Goal: Information Seeking & Learning: Learn about a topic

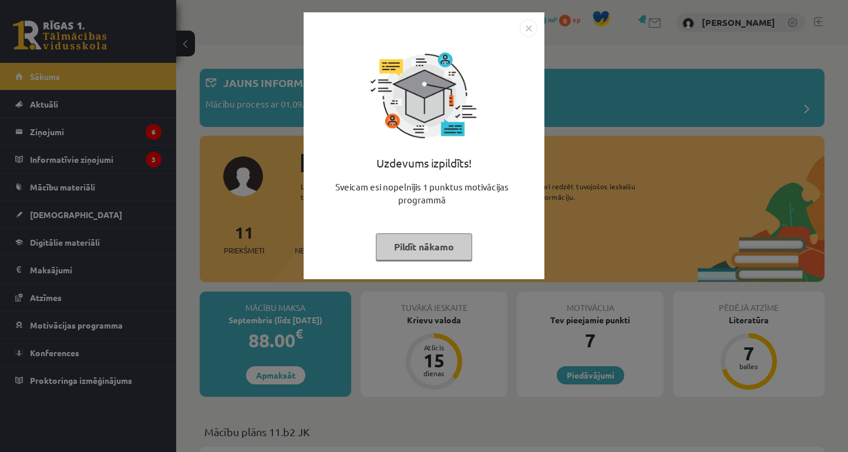
click at [526, 27] on img "Close" at bounding box center [529, 28] width 18 height 18
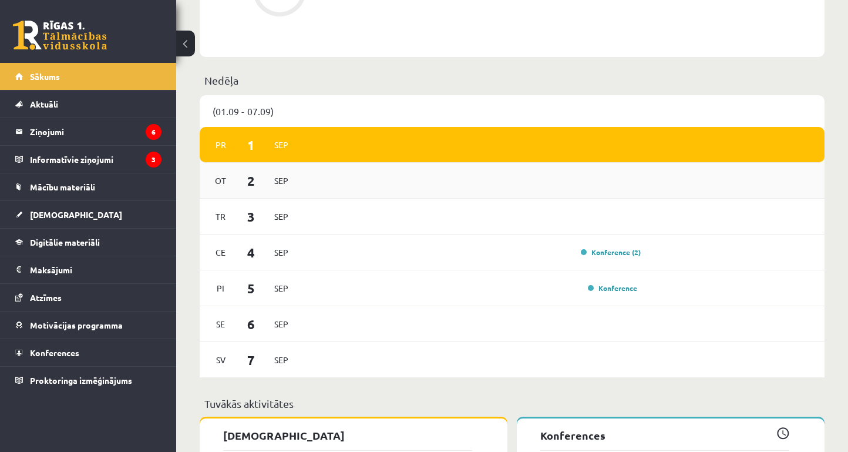
scroll to position [740, 0]
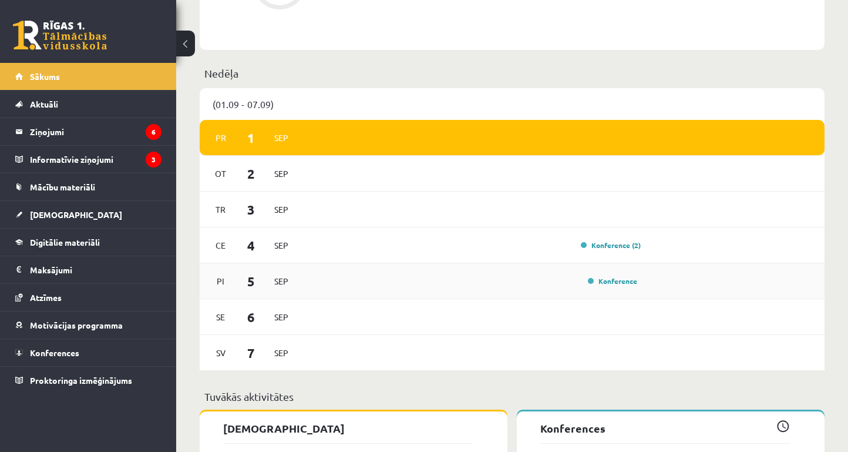
click at [313, 269] on div "Pi 5 Sep Konference" at bounding box center [512, 281] width 625 height 36
click at [318, 251] on div "Konference (2)" at bounding box center [472, 245] width 339 height 13
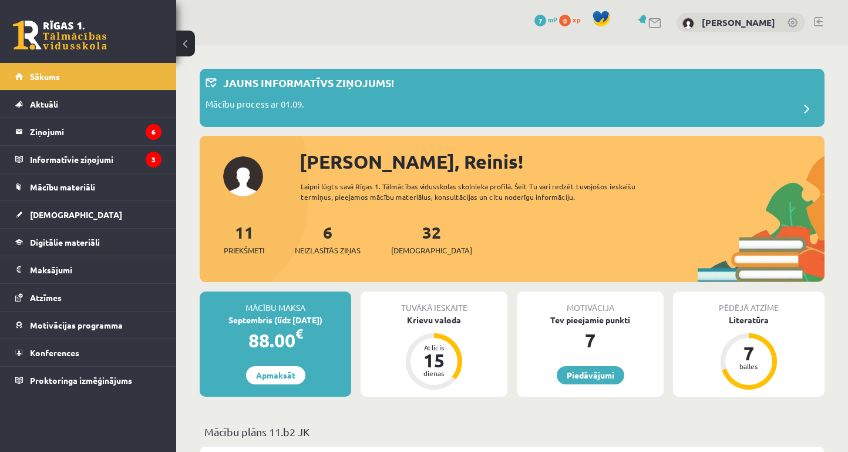
scroll to position [0, 0]
click at [739, 26] on link "[PERSON_NAME]" at bounding box center [738, 22] width 73 height 12
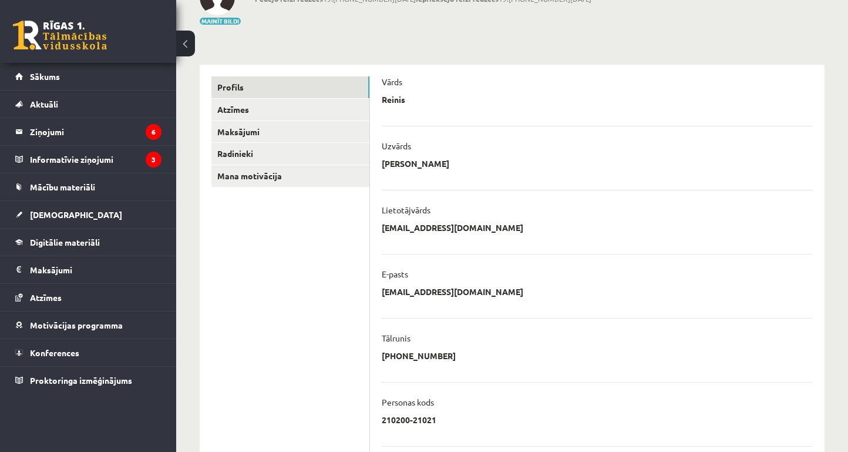
scroll to position [92, 0]
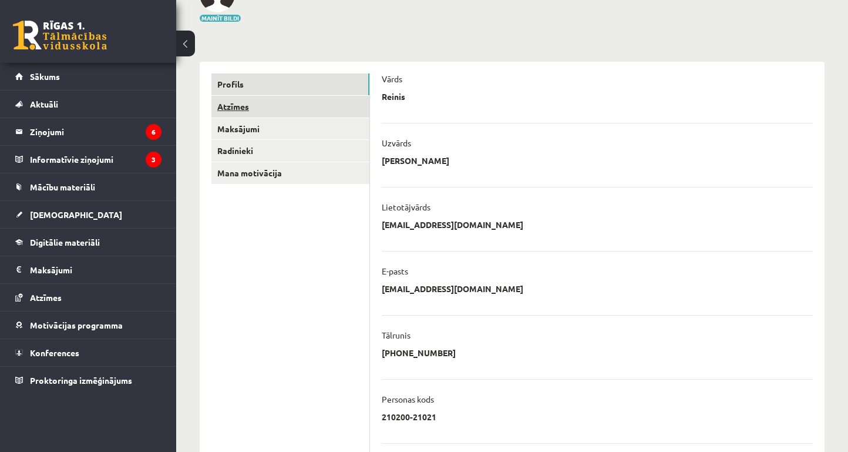
click at [271, 111] on link "Atzīmes" at bounding box center [291, 107] width 158 height 22
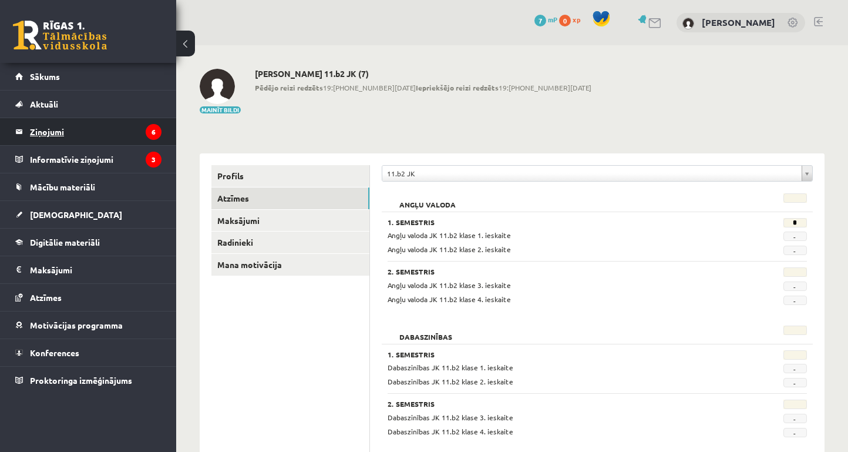
click at [84, 133] on legend "Ziņojumi 6" at bounding box center [96, 131] width 132 height 27
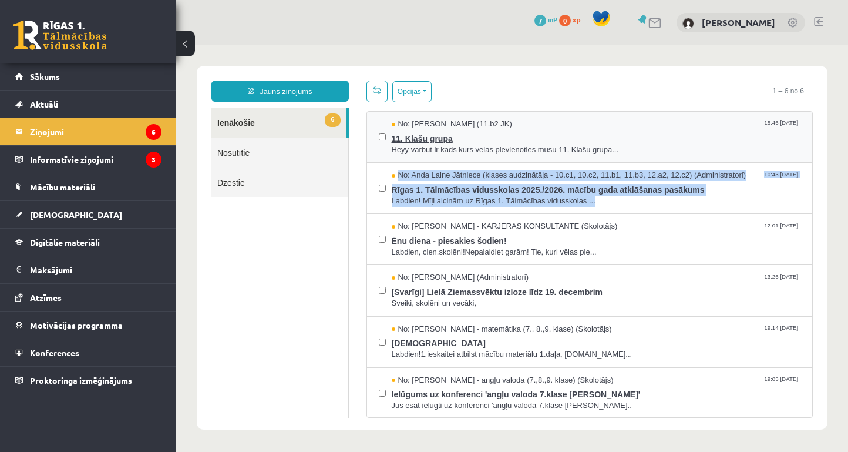
click at [459, 135] on span "11. Klašu grupa" at bounding box center [597, 137] width 410 height 15
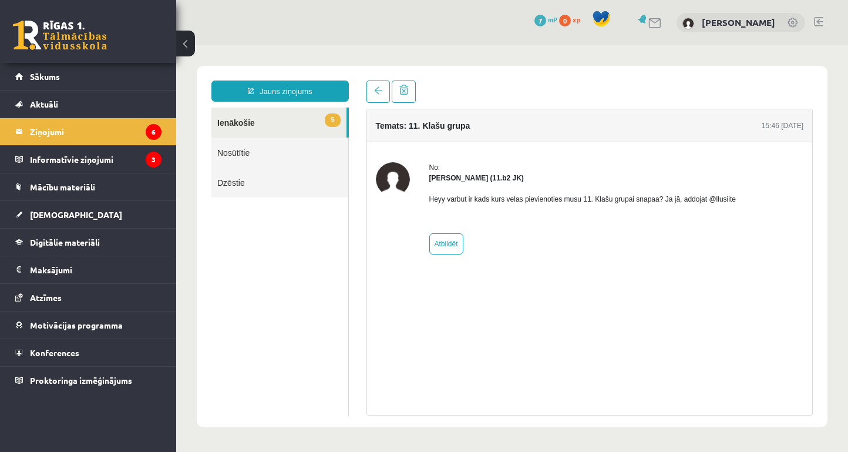
click at [387, 182] on img at bounding box center [393, 179] width 34 height 34
click at [130, 161] on legend "Informatīvie ziņojumi 3" at bounding box center [96, 159] width 132 height 27
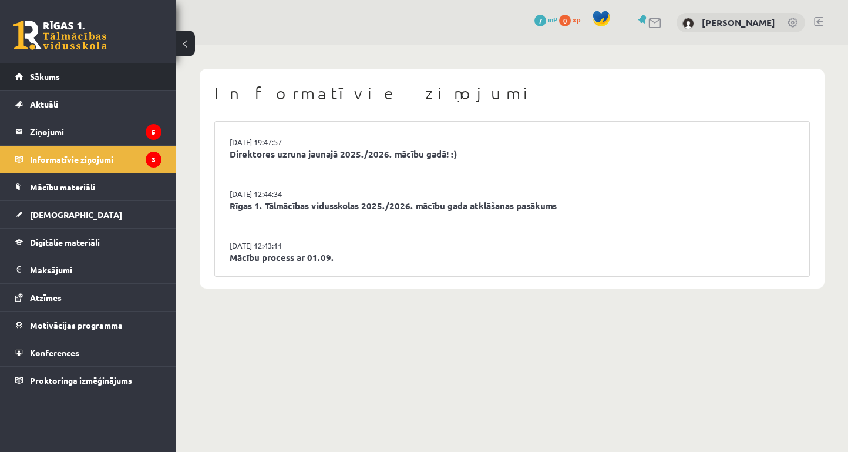
click at [56, 81] on link "Sākums" at bounding box center [88, 76] width 146 height 27
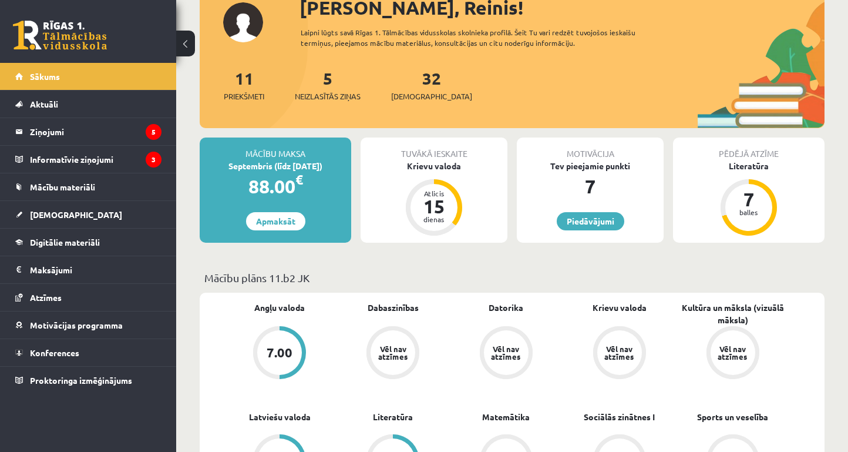
scroll to position [158, 0]
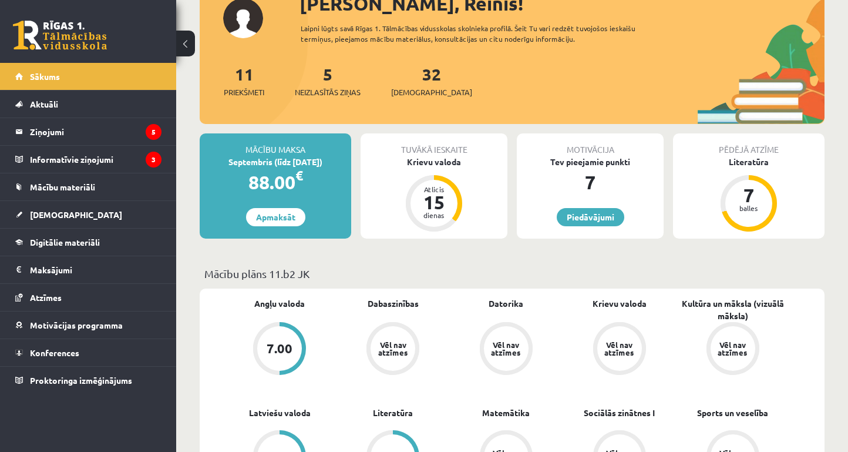
click at [276, 280] on p "Mācību plāns 11.b2 JK" at bounding box center [512, 274] width 616 height 16
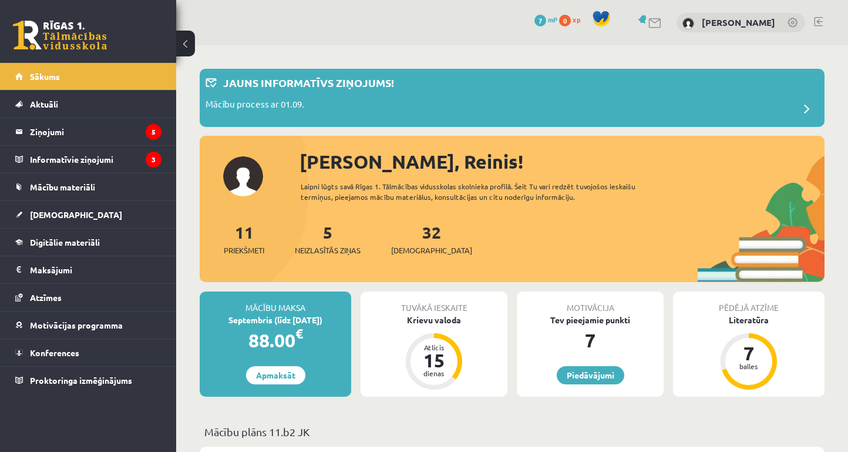
scroll to position [0, 0]
click at [364, 78] on p "Jauns informatīvs ziņojums!" at bounding box center [308, 83] width 171 height 16
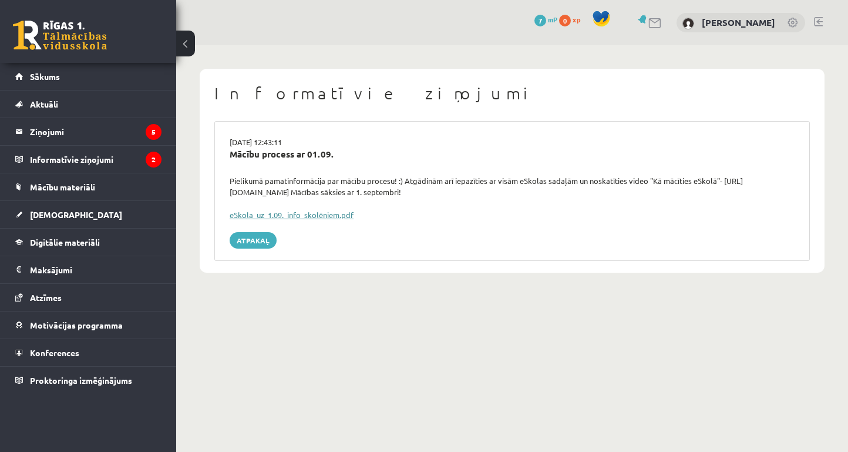
click at [296, 214] on link "eSkola_uz_1.09._info_skolēniem.pdf" at bounding box center [292, 215] width 124 height 10
click at [97, 186] on link "Mācību materiāli" at bounding box center [88, 186] width 146 height 27
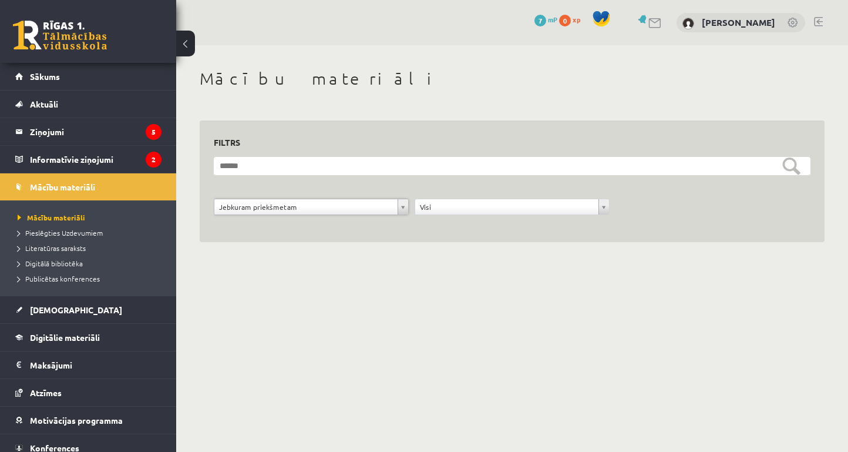
click at [601, 214] on div "Visi" at bounding box center [512, 207] width 195 height 16
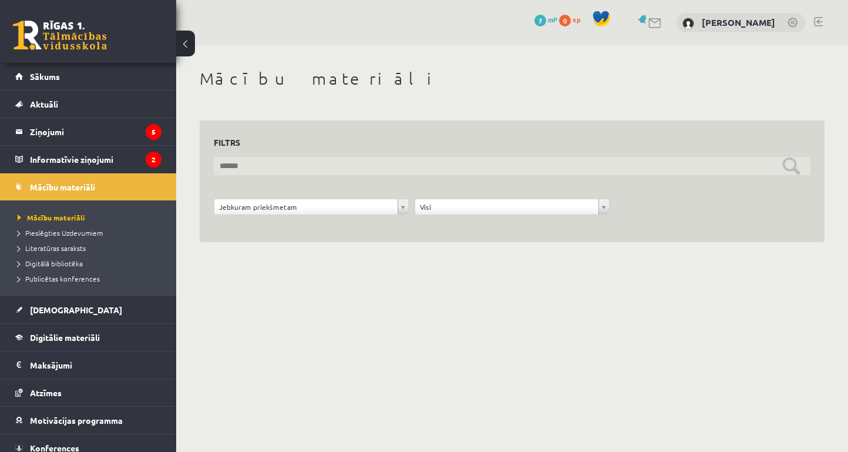
click at [787, 168] on input "text" at bounding box center [512, 166] width 597 height 18
click at [793, 167] on input "text" at bounding box center [512, 166] width 597 height 18
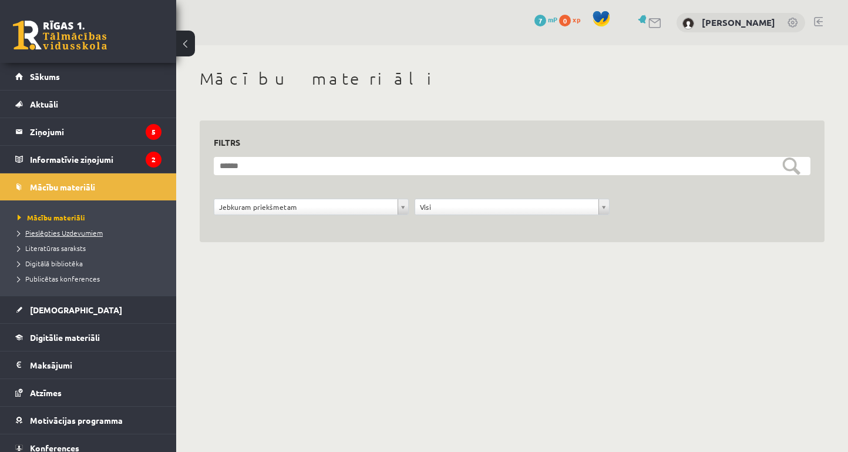
click at [81, 236] on link "Pieslēgties Uzdevumiem" at bounding box center [91, 232] width 147 height 11
click at [80, 250] on span "Literatūras saraksts" at bounding box center [52, 247] width 68 height 9
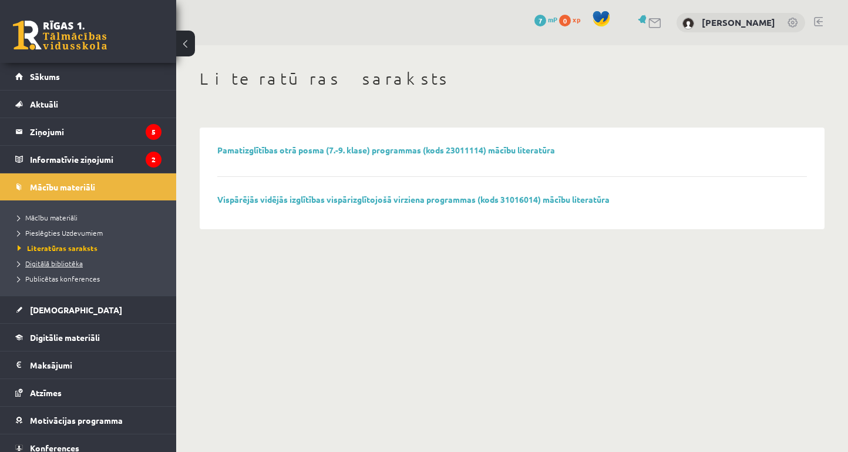
click at [87, 267] on link "Digitālā bibliotēka" at bounding box center [91, 263] width 147 height 11
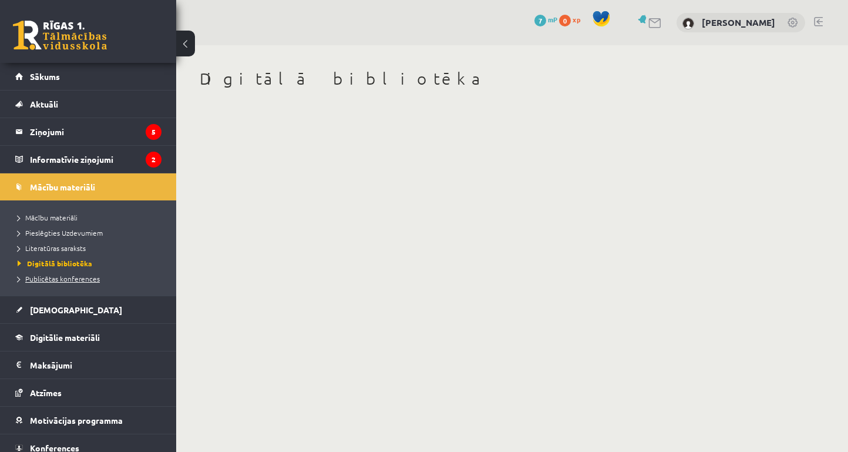
click at [90, 276] on span "Publicētas konferences" at bounding box center [59, 278] width 82 height 9
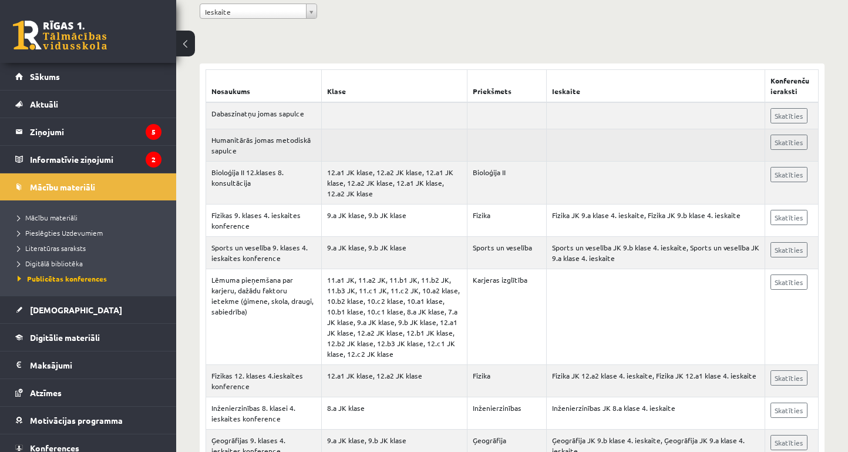
scroll to position [190, 0]
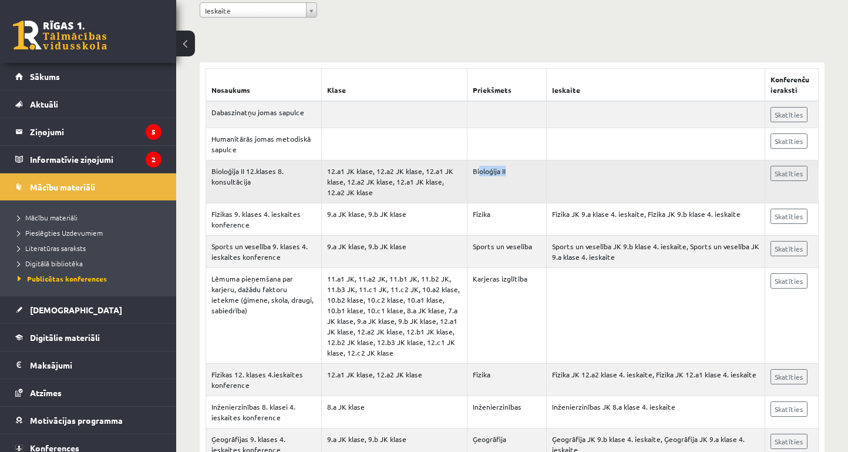
drag, startPoint x: 511, startPoint y: 191, endPoint x: 479, endPoint y: 187, distance: 32.6
click at [479, 187] on td "Bioloģija II" at bounding box center [507, 181] width 79 height 43
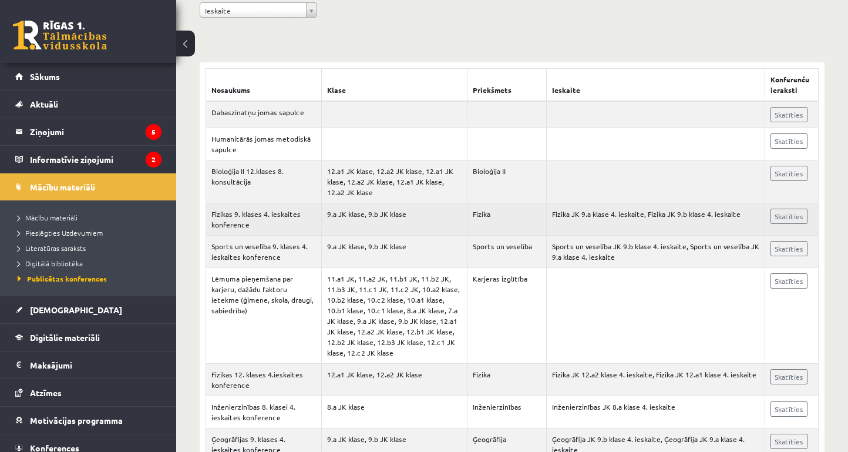
click at [492, 235] on td "Fizika" at bounding box center [507, 219] width 79 height 32
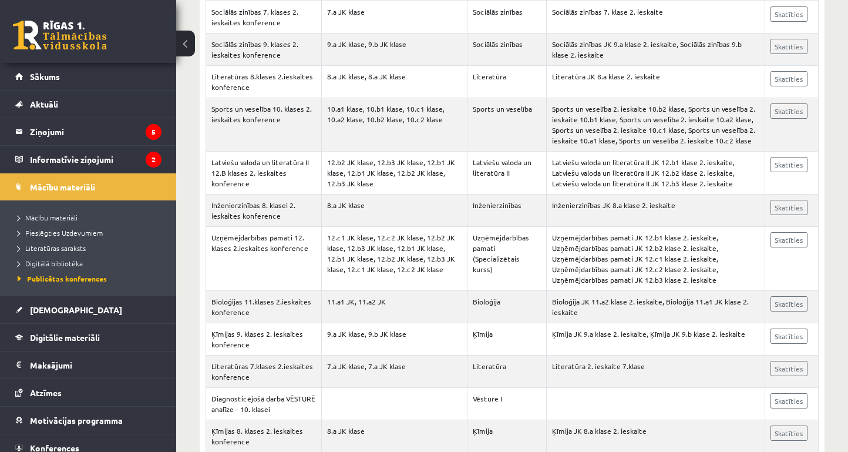
scroll to position [15833, 0]
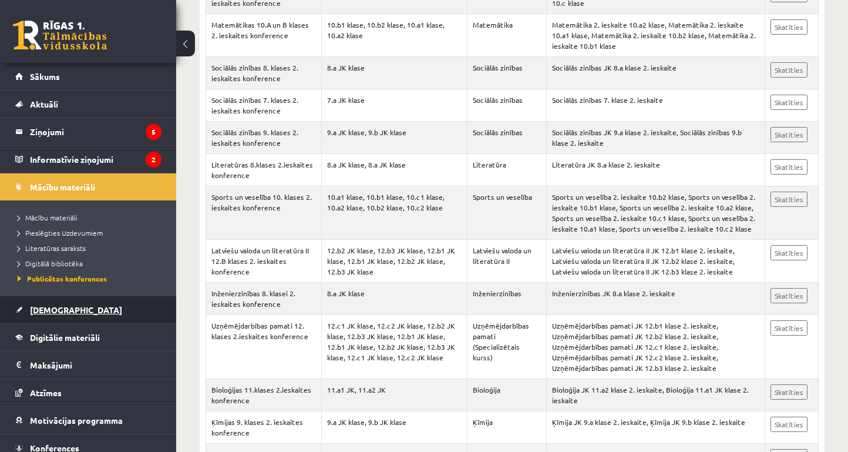
click at [40, 313] on span "[DEMOGRAPHIC_DATA]" at bounding box center [76, 309] width 92 height 11
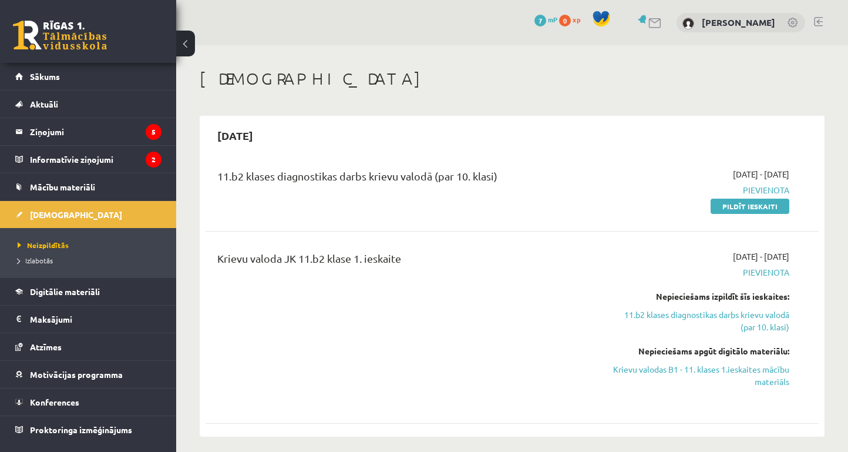
drag, startPoint x: 280, startPoint y: 138, endPoint x: 211, endPoint y: 139, distance: 68.8
click at [211, 139] on h2 "2025-09-15" at bounding box center [235, 136] width 59 height 28
click at [288, 136] on div "[DATE]" at bounding box center [512, 136] width 613 height 28
click at [712, 370] on link "Krievu valodas B1 - 11. klases 1.ieskaites mācību materiāls" at bounding box center [699, 375] width 179 height 25
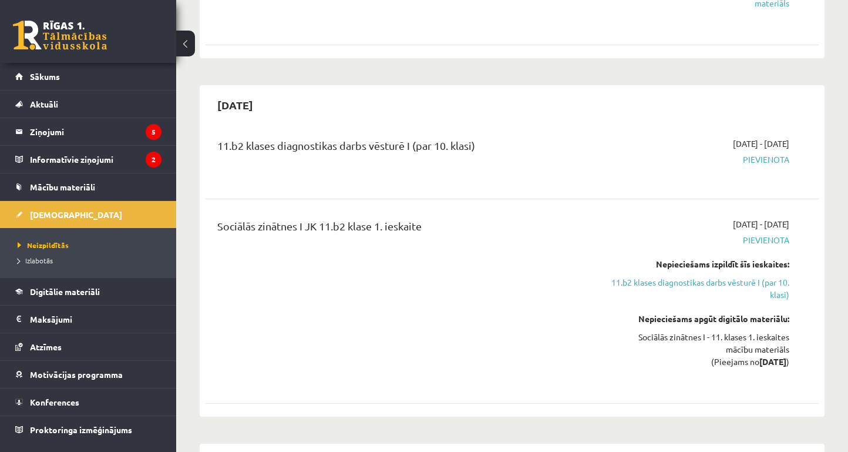
scroll to position [385, 0]
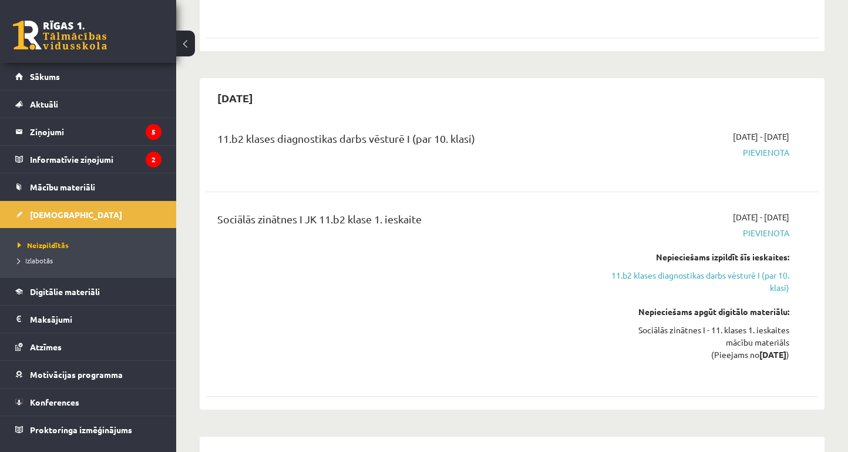
click at [755, 151] on span "Pievienota" at bounding box center [699, 152] width 179 height 12
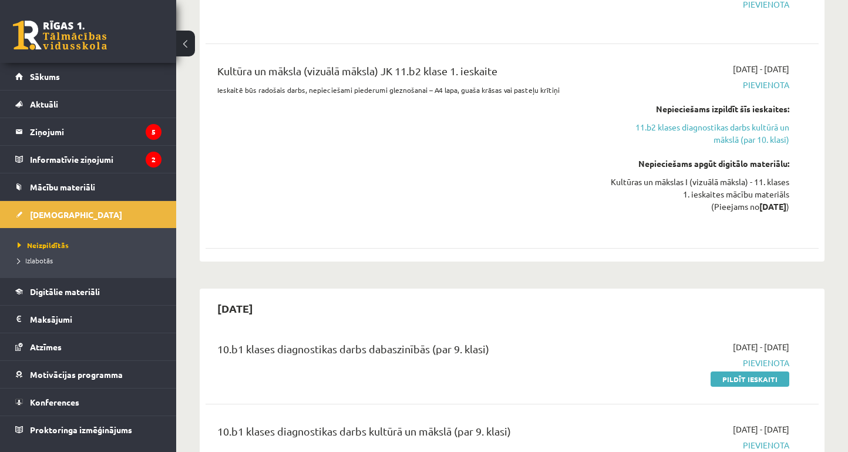
scroll to position [891, 0]
click at [738, 190] on div "Kultūras un mākslas I (vizuālā māksla) - 11. klases 1. ieskaites mācību materiā…" at bounding box center [699, 195] width 179 height 37
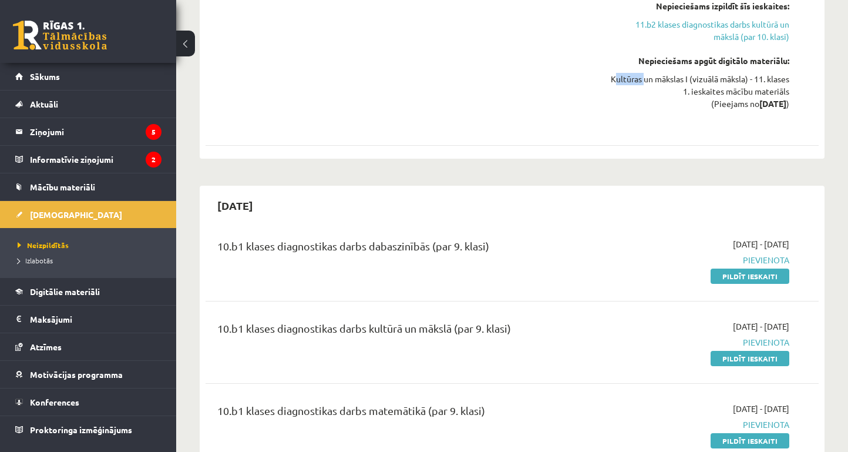
scroll to position [993, 0]
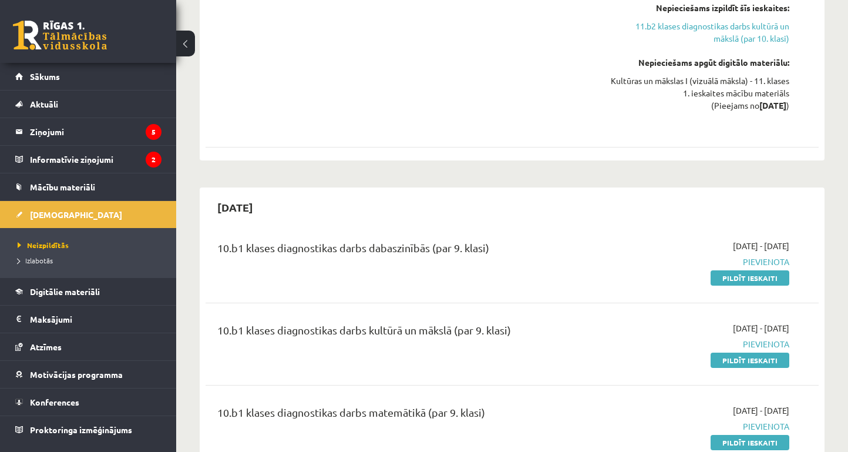
click at [498, 254] on div "10.b1 klases diagnostikas darbs dabaszinībās (par 9. klasi)" at bounding box center [404, 251] width 375 height 22
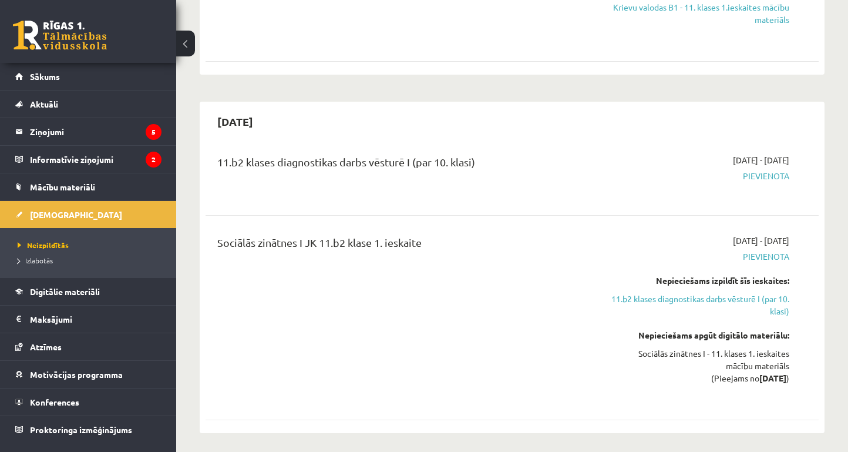
scroll to position [366, 0]
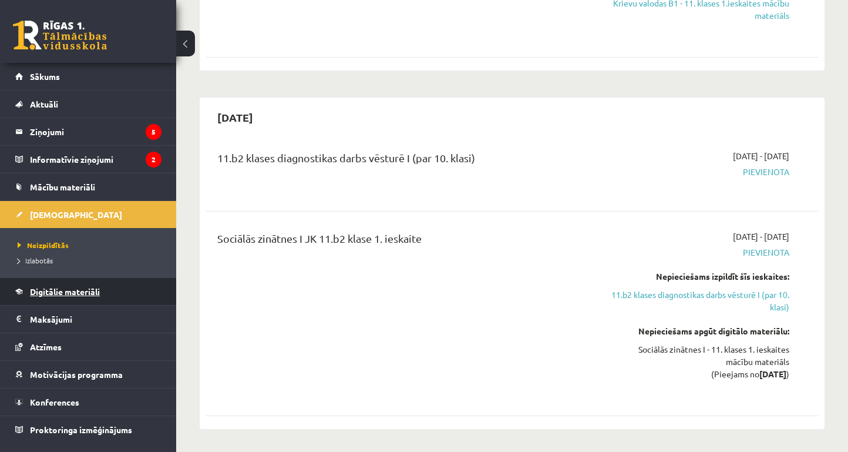
click at [130, 282] on link "Digitālie materiāli" at bounding box center [88, 291] width 146 height 27
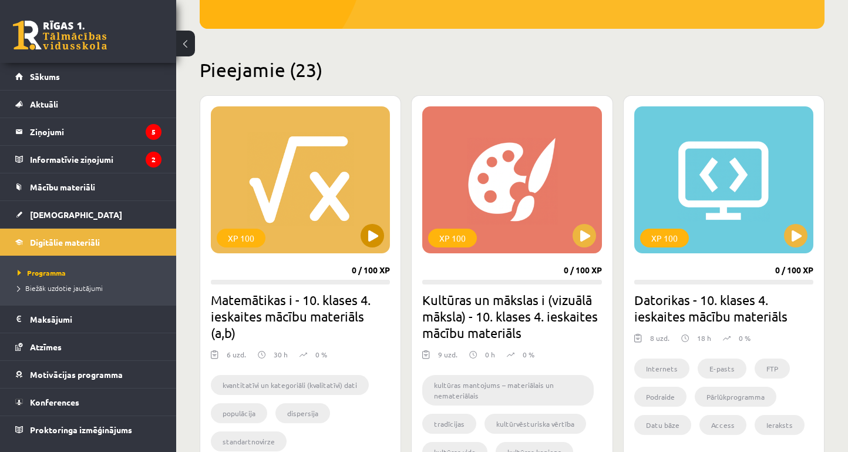
scroll to position [242, 0]
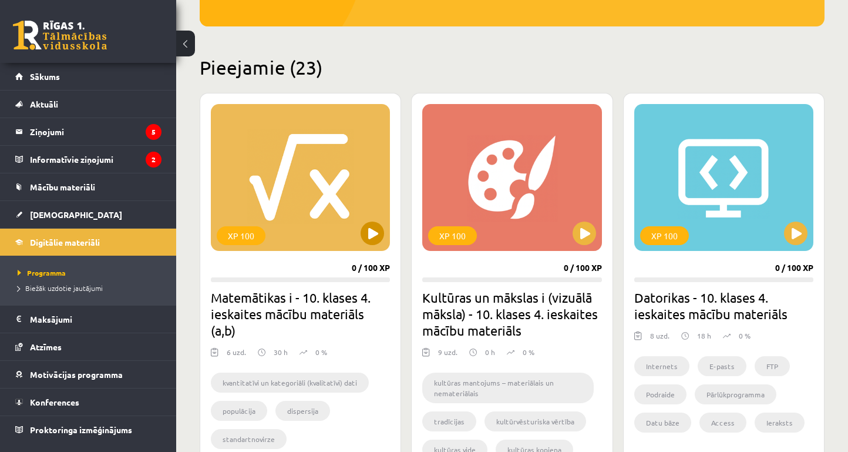
click at [375, 230] on button at bounding box center [373, 234] width 24 height 24
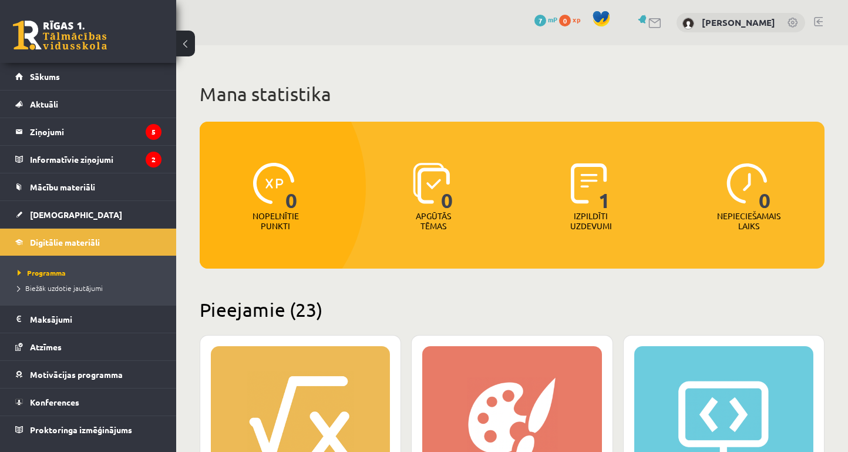
scroll to position [0, 0]
click at [603, 203] on span "1" at bounding box center [605, 187] width 12 height 48
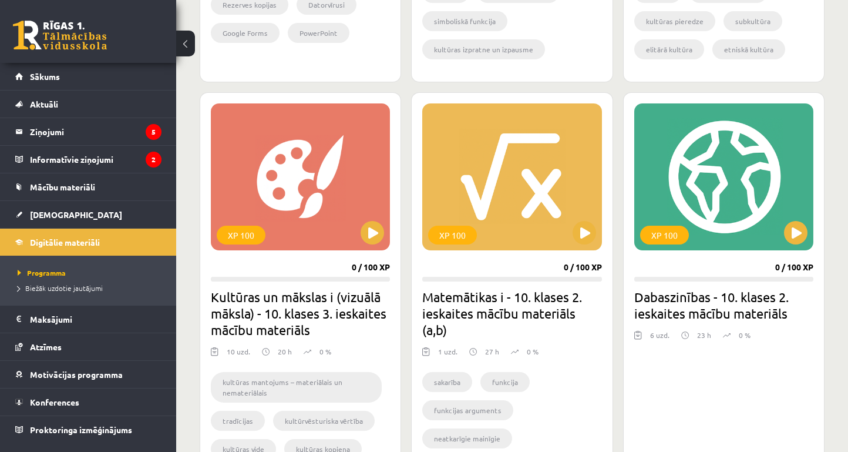
scroll to position [2563, 0]
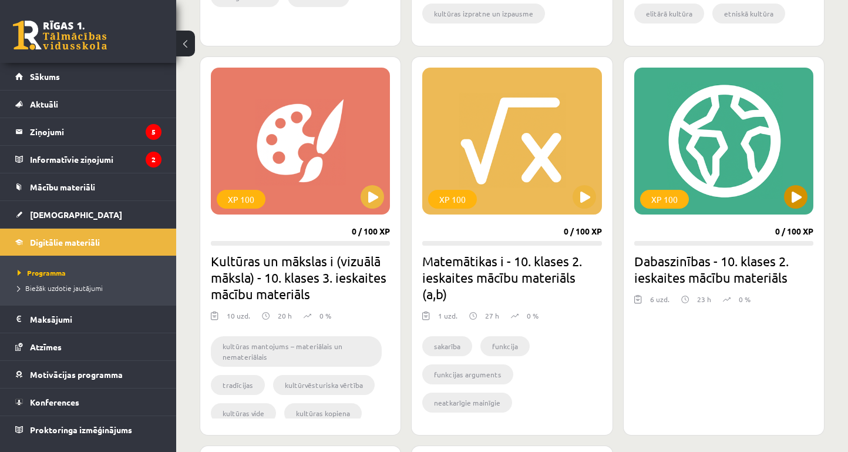
click at [725, 124] on div "XP 100" at bounding box center [724, 141] width 179 height 147
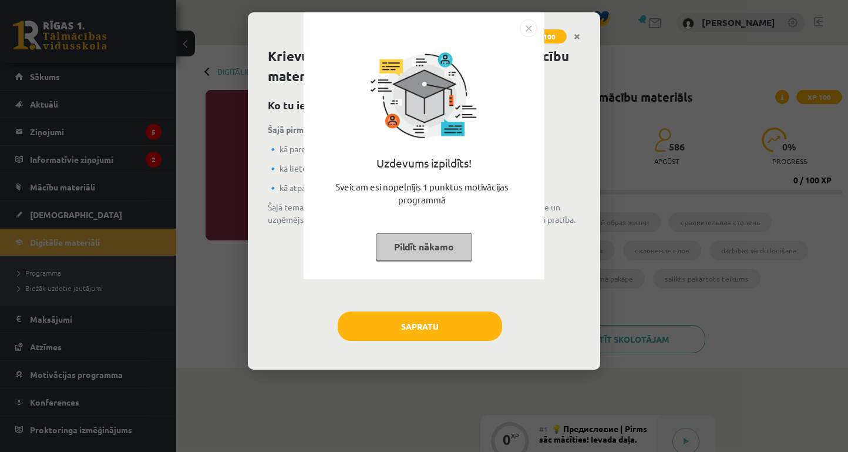
click at [565, 102] on div "Uzdevums izpildīts! Sveicam esi nopelnījis 1 punktus motivācijas programmā Pild…" at bounding box center [424, 226] width 848 height 452
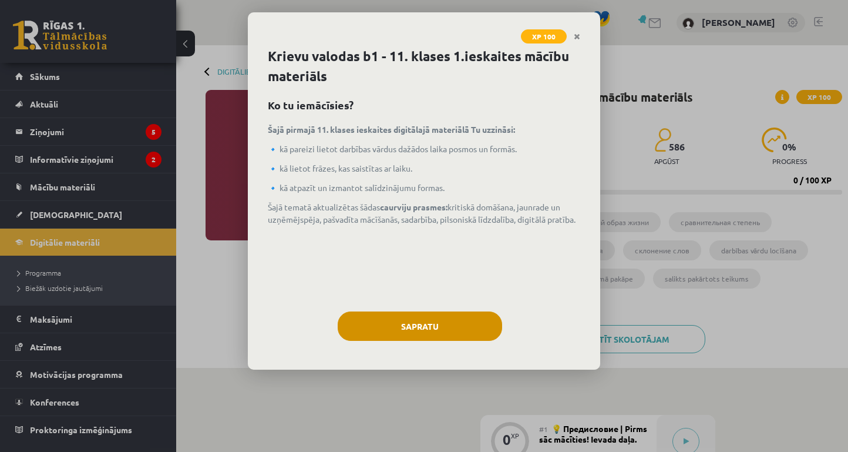
click at [436, 321] on button "Sapratu" at bounding box center [420, 325] width 165 height 29
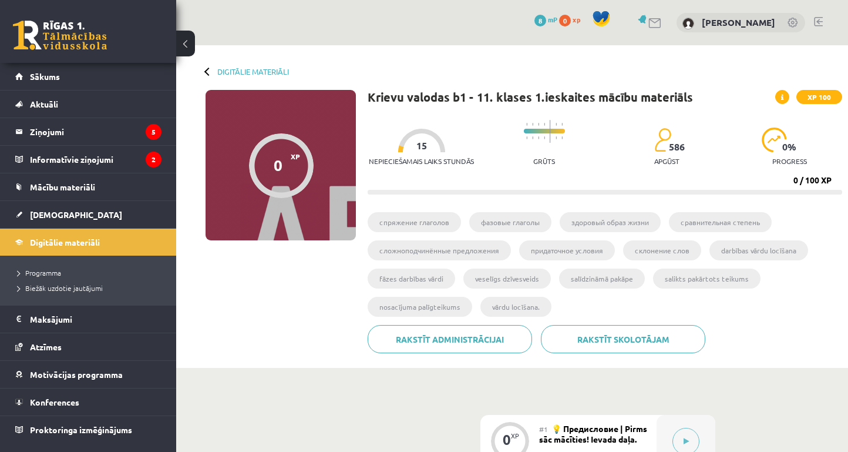
click at [442, 215] on li "cпряжение глаголов" at bounding box center [414, 222] width 93 height 20
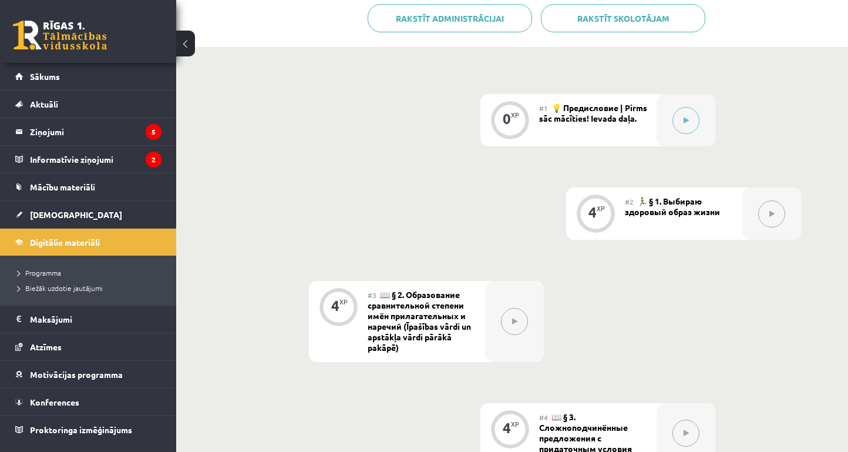
scroll to position [321, 0]
click at [684, 118] on icon at bounding box center [686, 119] width 5 height 7
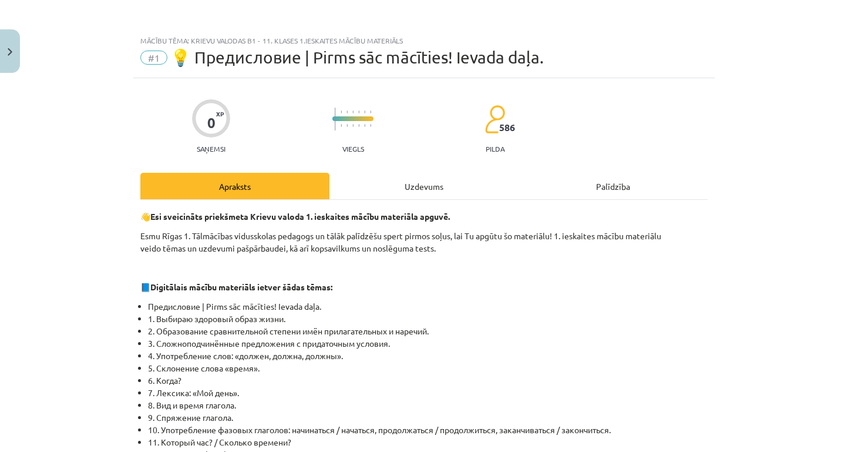
click at [402, 187] on div "Uzdevums" at bounding box center [424, 186] width 189 height 26
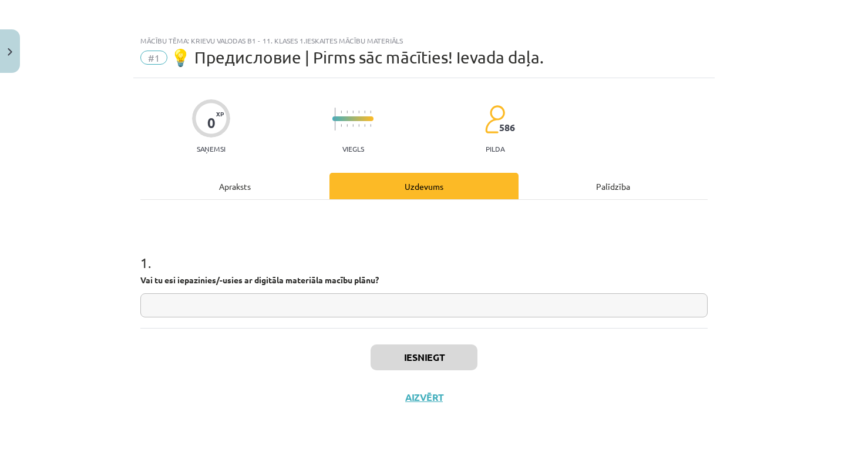
click at [593, 189] on div "Palīdzība" at bounding box center [613, 186] width 189 height 26
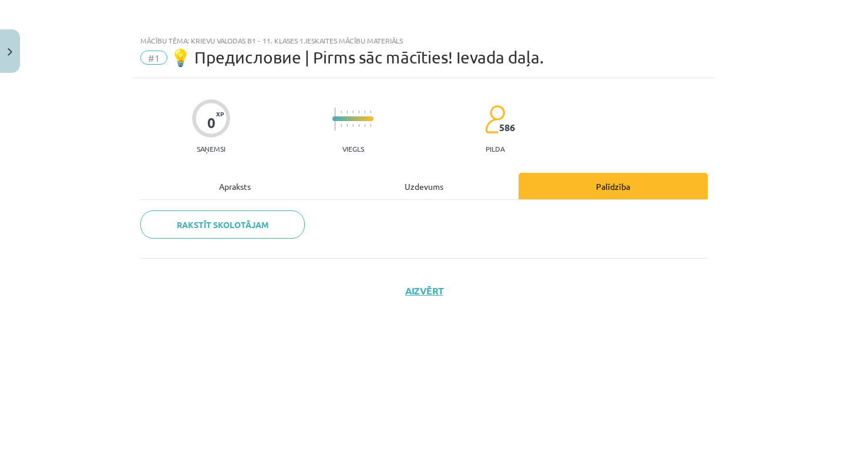
click at [286, 187] on div "Apraksts" at bounding box center [234, 186] width 189 height 26
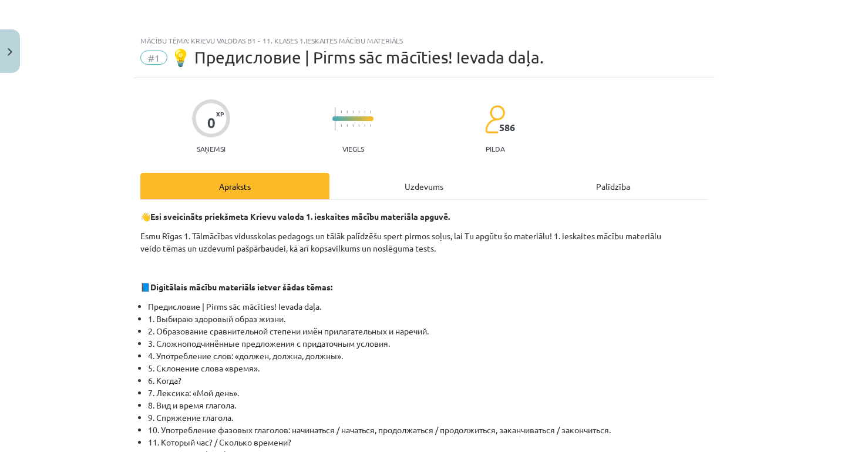
scroll to position [0, 0]
click at [435, 183] on div "Uzdevums" at bounding box center [424, 186] width 189 height 26
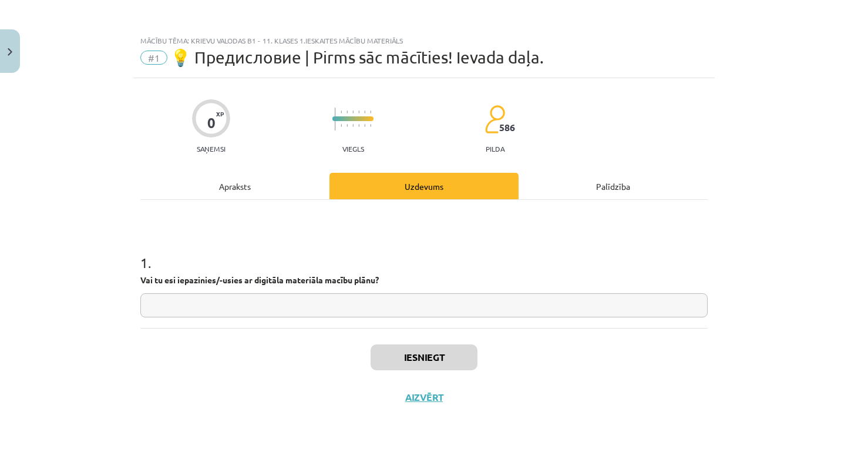
click at [421, 400] on button "Aizvērt" at bounding box center [424, 397] width 45 height 12
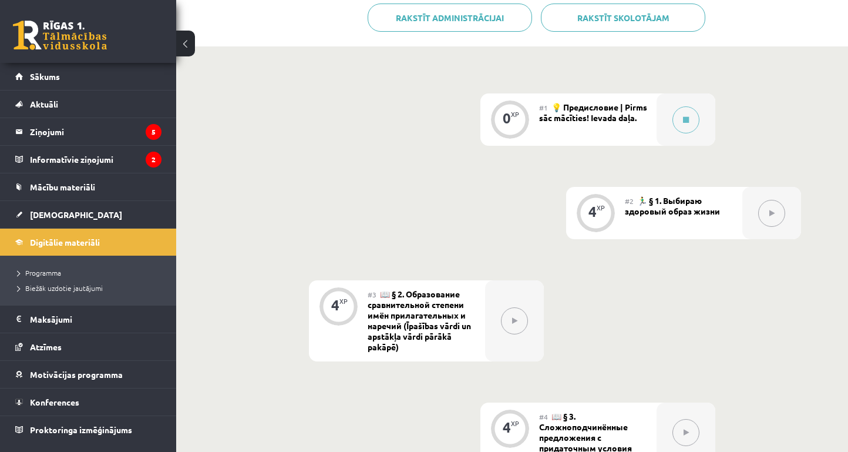
click at [192, 35] on button at bounding box center [185, 44] width 19 height 26
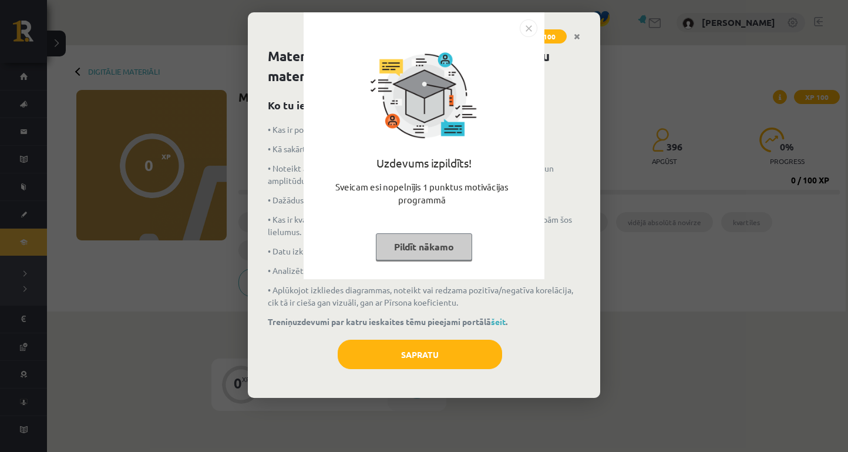
click at [527, 23] on img "Close" at bounding box center [529, 28] width 18 height 18
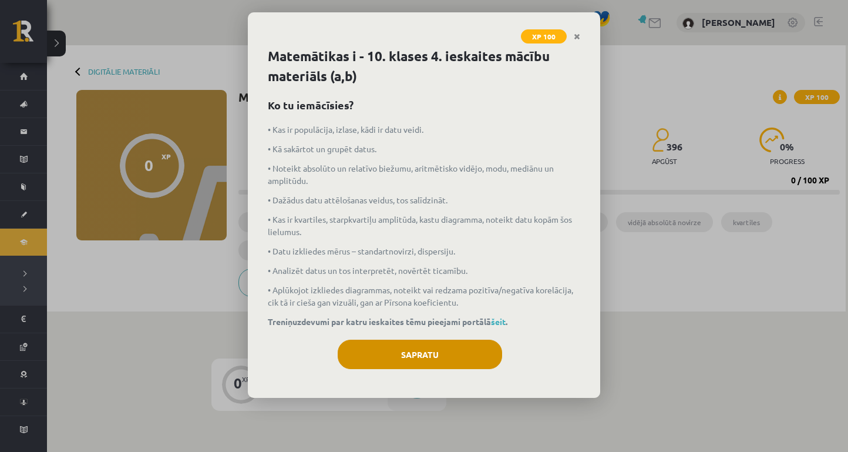
click at [430, 351] on button "Sapratu" at bounding box center [420, 354] width 165 height 29
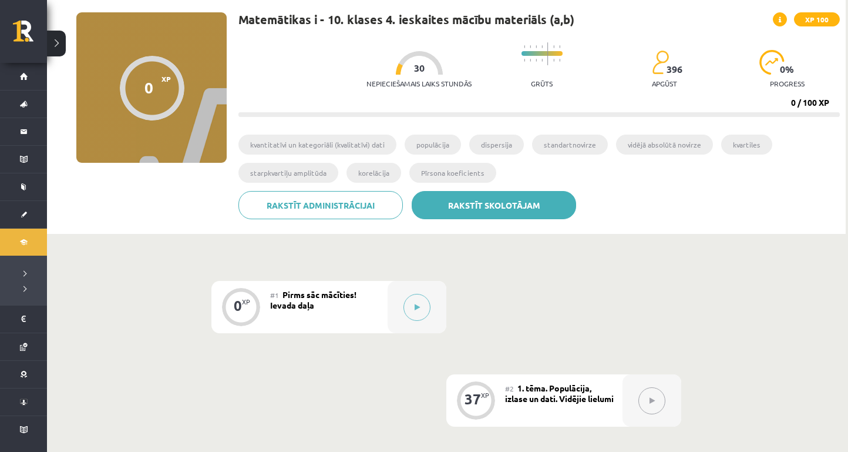
scroll to position [89, 0]
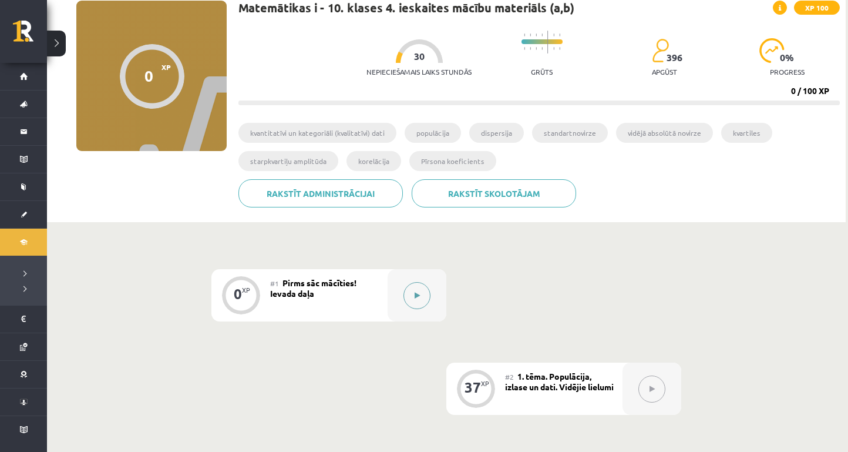
click at [414, 291] on button at bounding box center [417, 295] width 27 height 27
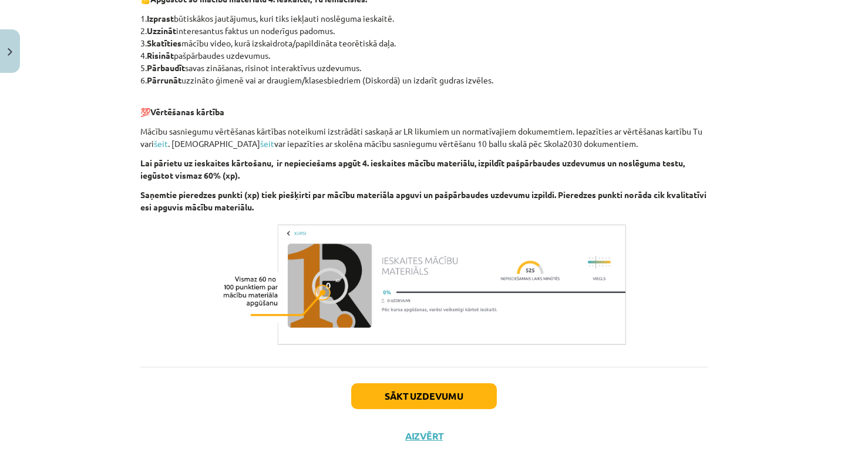
scroll to position [388, 0]
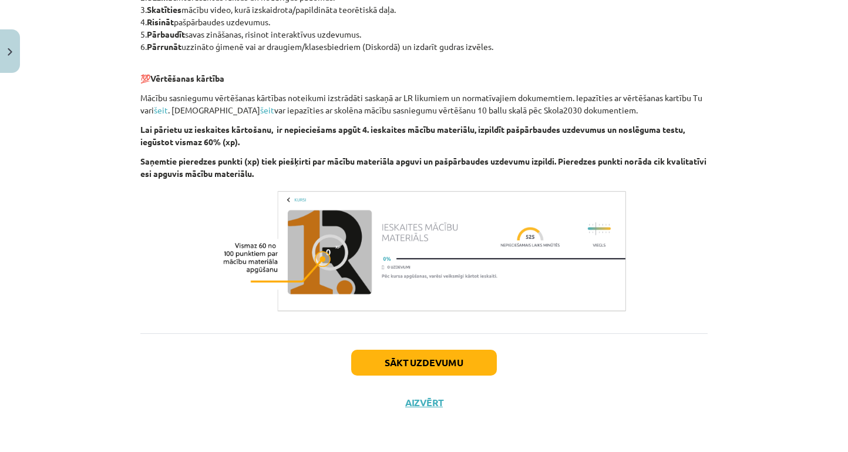
click at [317, 253] on img at bounding box center [424, 251] width 411 height 129
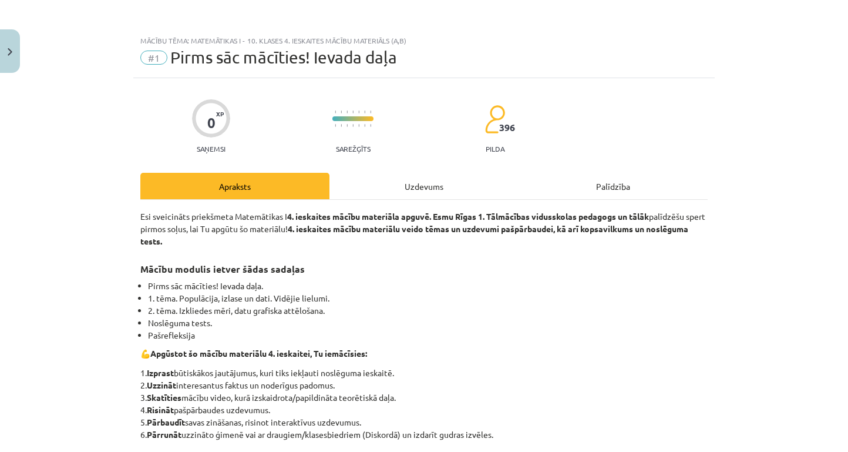
scroll to position [0, 0]
click at [423, 191] on div "Uzdevums" at bounding box center [424, 186] width 189 height 26
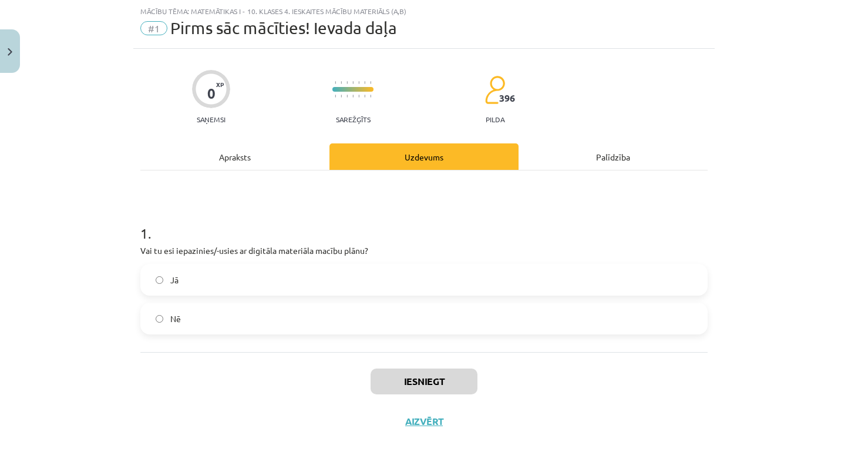
click at [618, 149] on div "Palīdzība" at bounding box center [613, 156] width 189 height 26
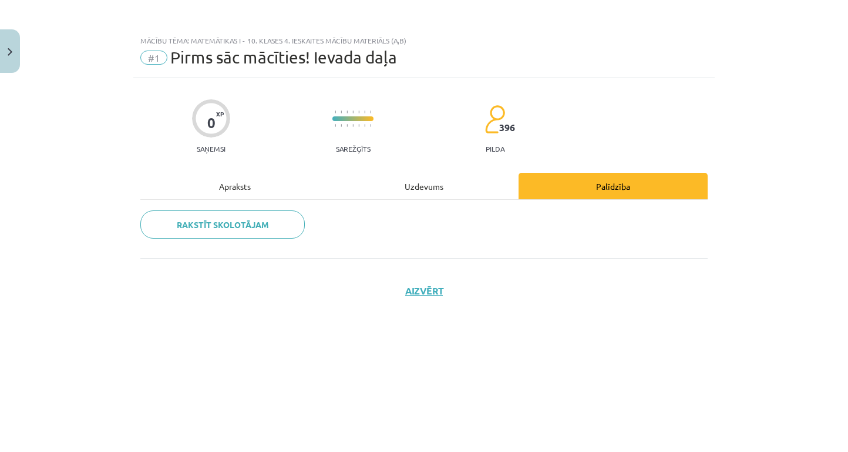
click at [379, 186] on div "Uzdevums" at bounding box center [424, 186] width 189 height 26
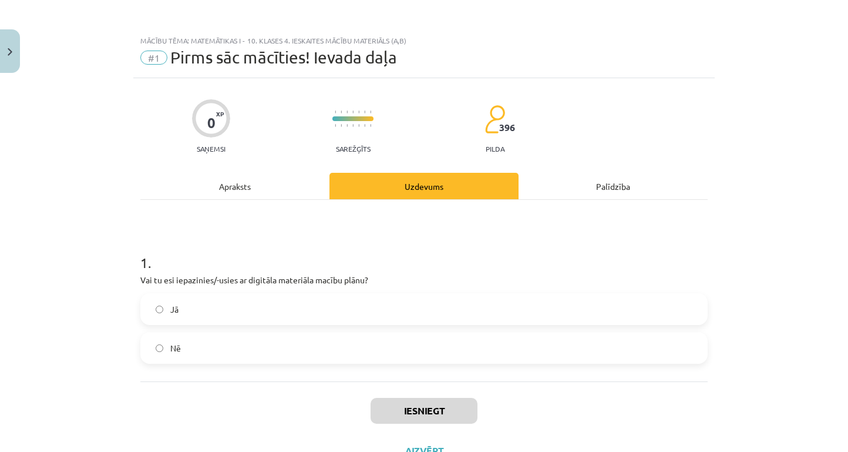
click at [242, 182] on div "Apraksts" at bounding box center [234, 186] width 189 height 26
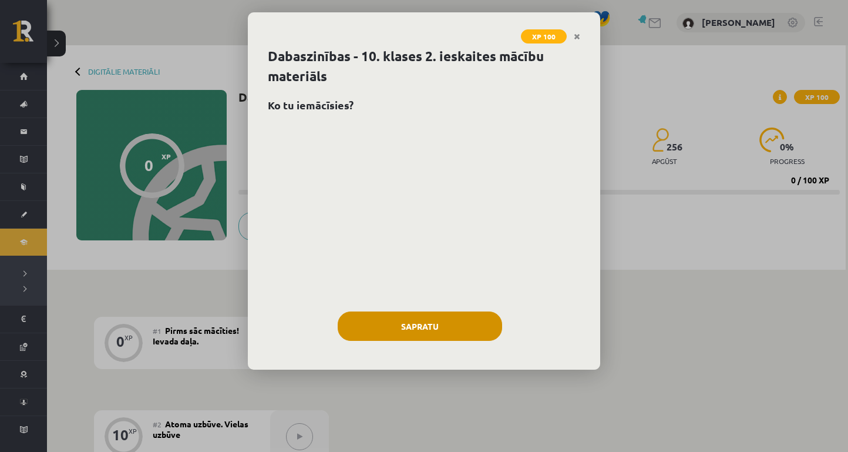
click at [412, 327] on button "Sapratu" at bounding box center [420, 325] width 165 height 29
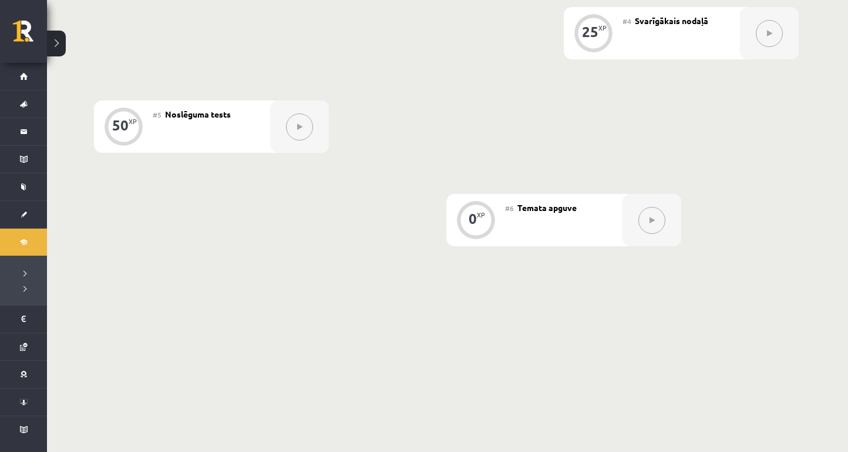
scroll to position [71, 0]
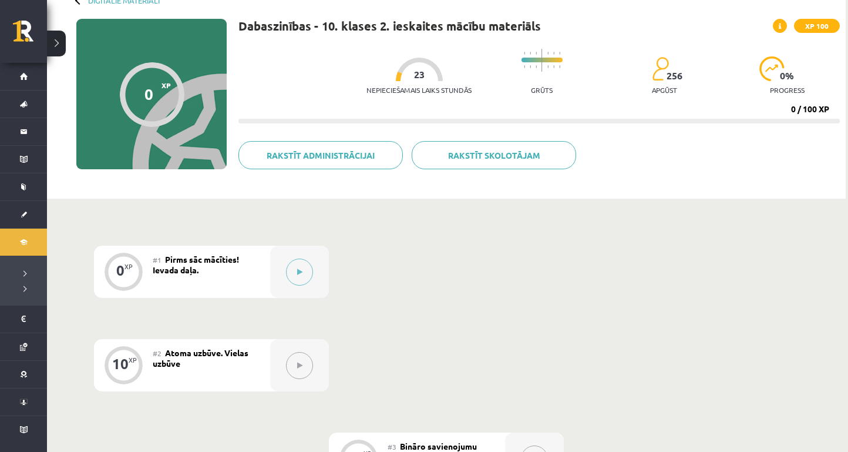
click at [211, 273] on div "#1 Pirms sāc mācīties! Ievada daļa." at bounding box center [212, 272] width 118 height 52
click at [301, 275] on button at bounding box center [299, 272] width 27 height 27
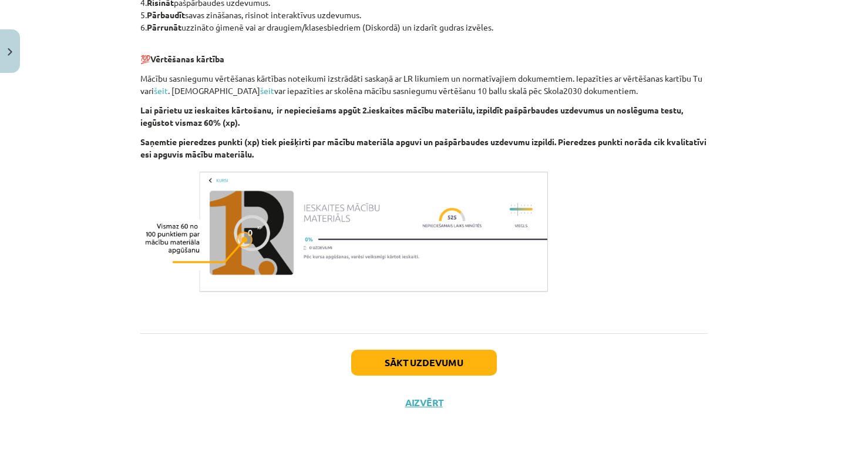
scroll to position [647, 0]
click at [481, 230] on img at bounding box center [345, 231] width 411 height 129
click at [425, 368] on button "Sākt uzdevumu" at bounding box center [424, 363] width 146 height 26
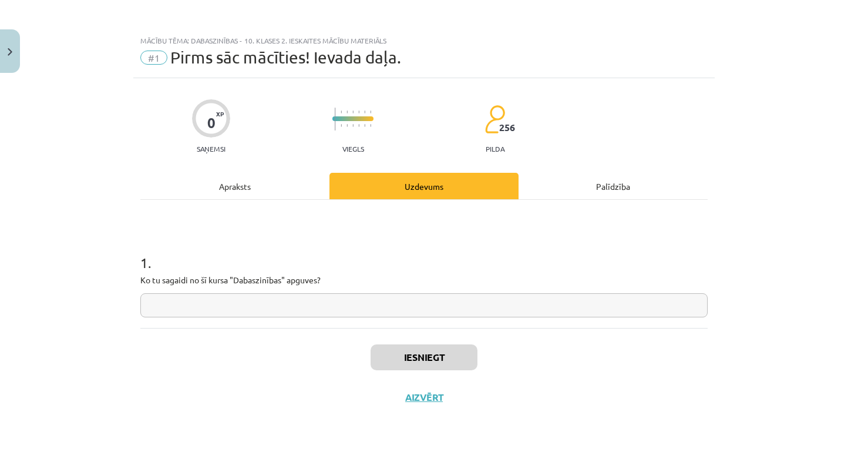
scroll to position [0, 0]
click at [426, 395] on button "Aizvērt" at bounding box center [424, 397] width 45 height 12
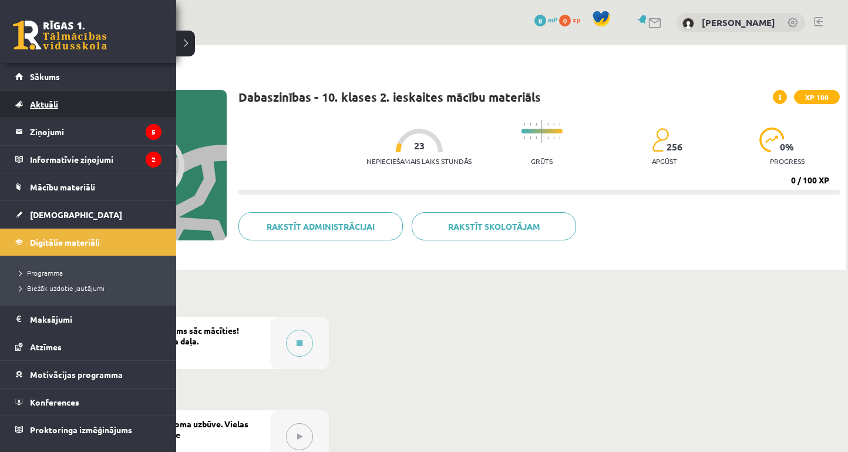
click at [42, 110] on link "Aktuāli" at bounding box center [88, 103] width 146 height 27
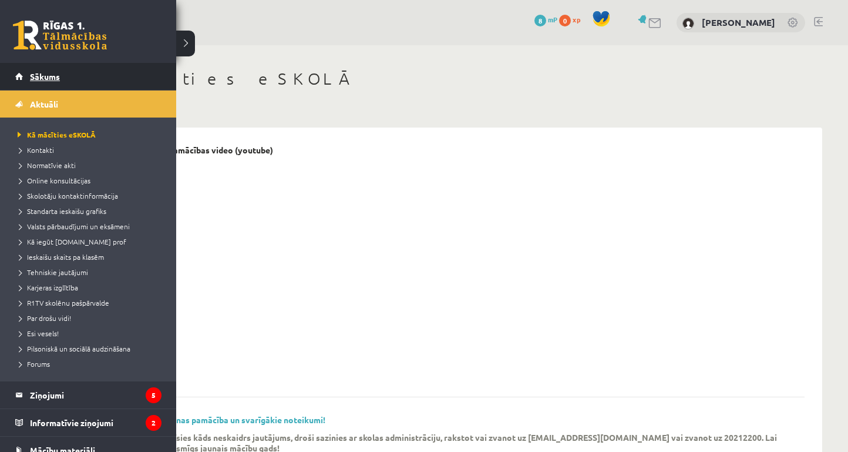
click at [53, 75] on span "Sākums" at bounding box center [45, 76] width 30 height 11
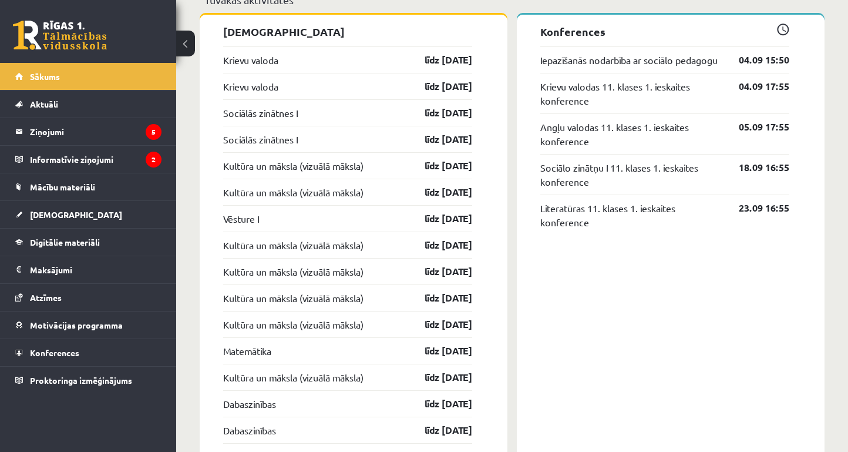
scroll to position [989, 0]
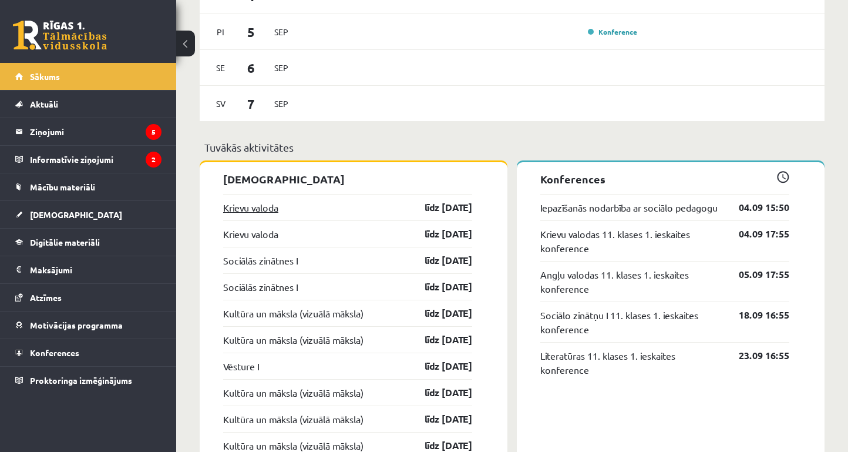
click at [267, 208] on link "Krievu valoda" at bounding box center [250, 207] width 55 height 14
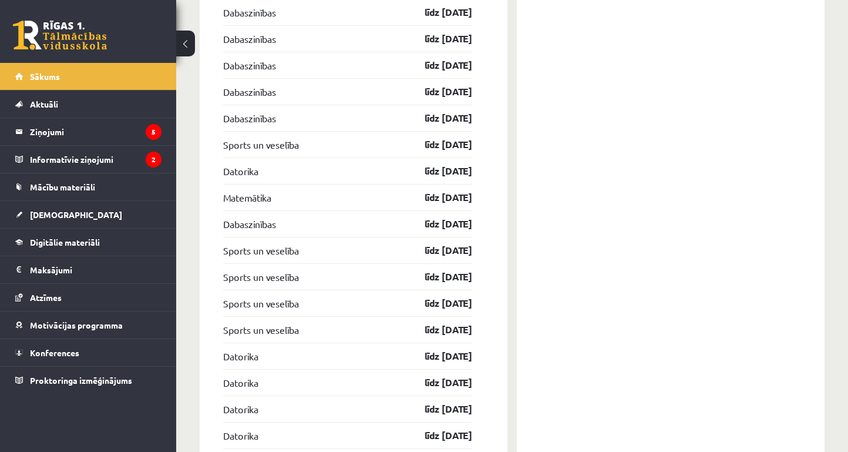
scroll to position [1526, 0]
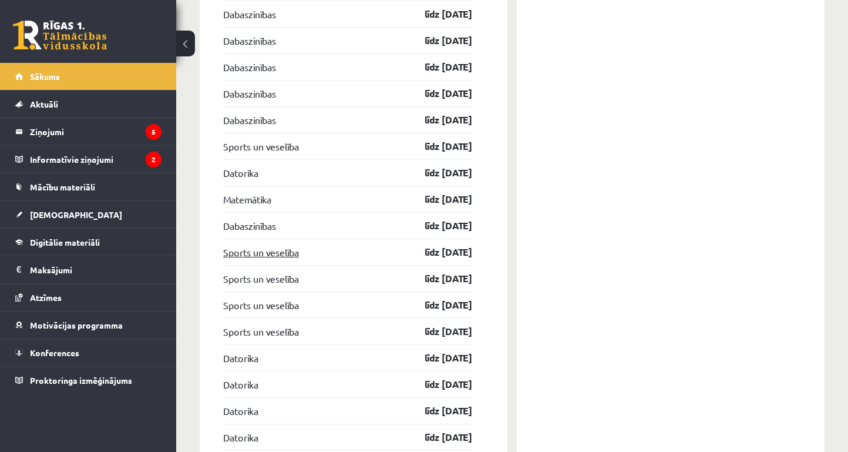
click at [257, 252] on link "Sports un veselība" at bounding box center [261, 252] width 76 height 14
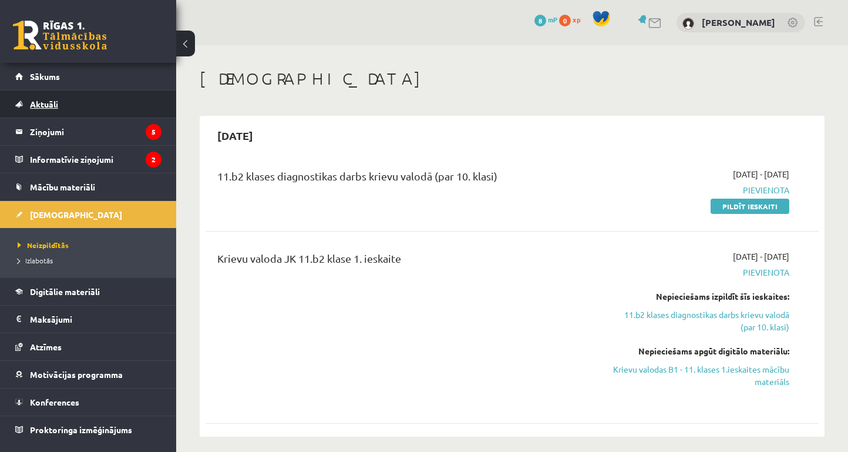
click at [85, 99] on link "Aktuāli" at bounding box center [88, 103] width 146 height 27
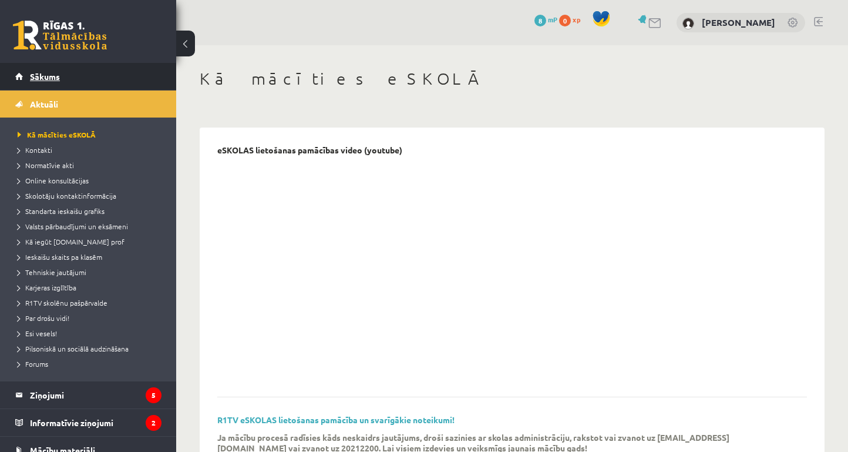
click at [40, 72] on span "Sākums" at bounding box center [45, 76] width 30 height 11
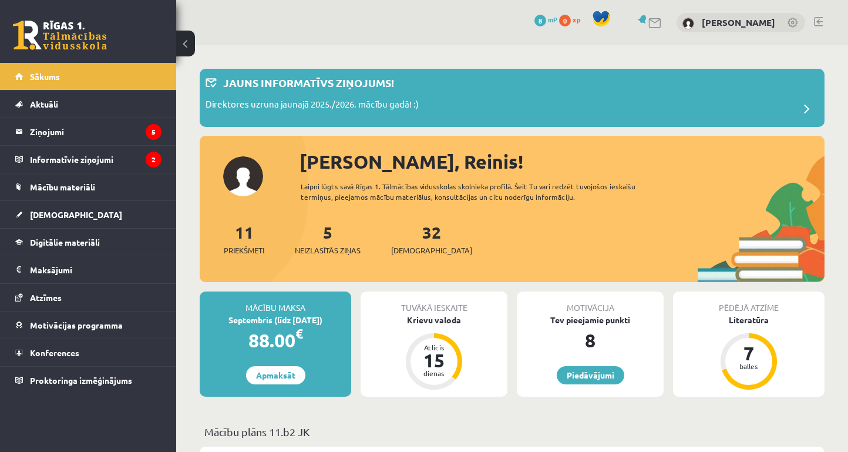
click at [435, 332] on div "Tuvākā ieskaite Krievu valoda Atlicis 15 dienas" at bounding box center [434, 343] width 147 height 105
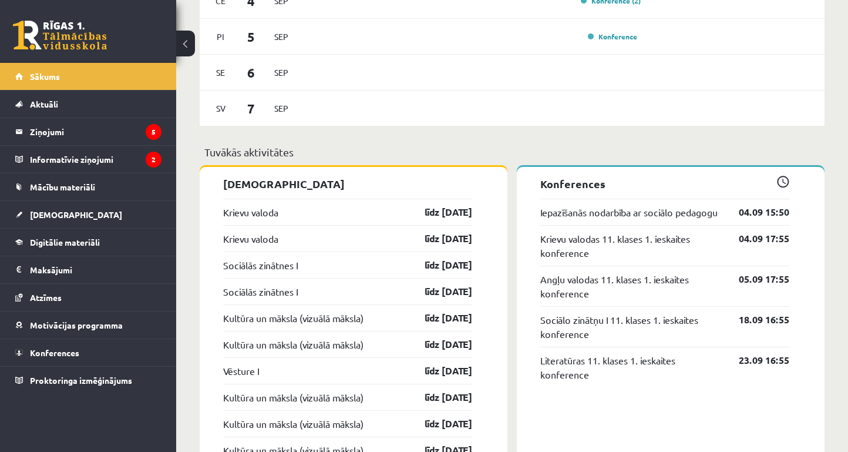
scroll to position [983, 0]
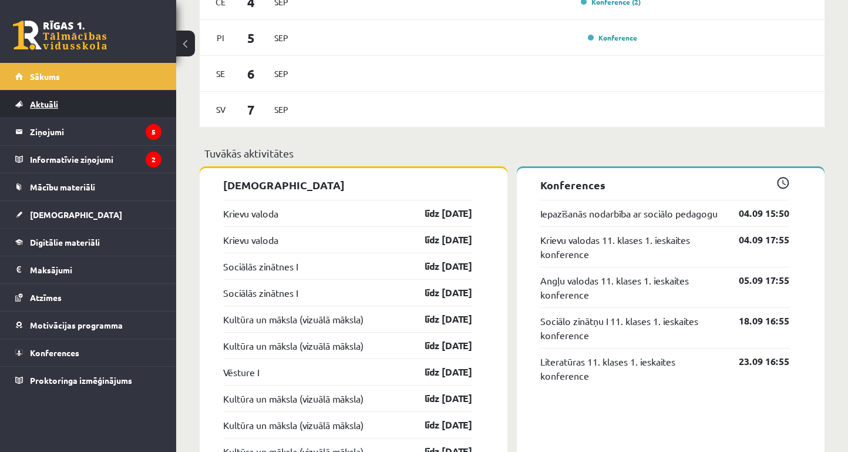
click at [41, 109] on link "Aktuāli" at bounding box center [88, 103] width 146 height 27
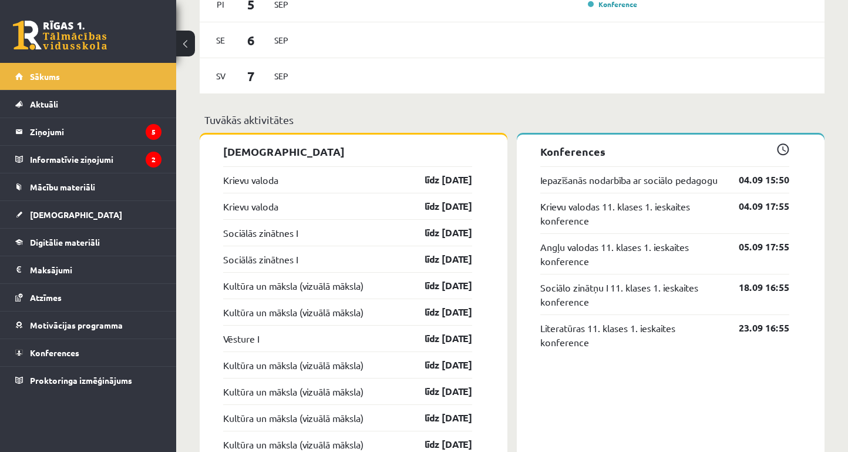
scroll to position [1019, 0]
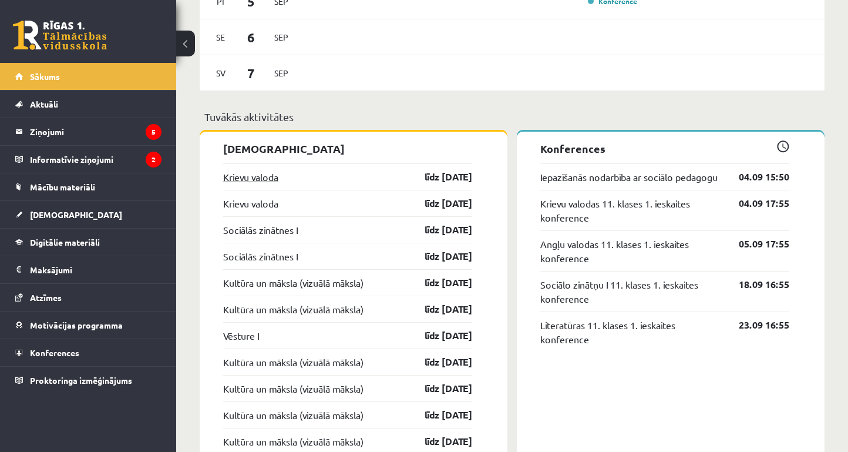
click at [264, 175] on link "Krievu valoda" at bounding box center [250, 177] width 55 height 14
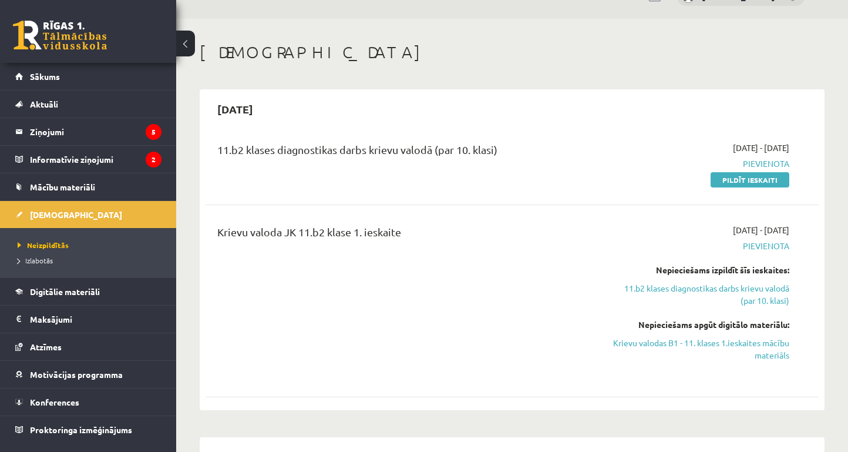
scroll to position [35, 0]
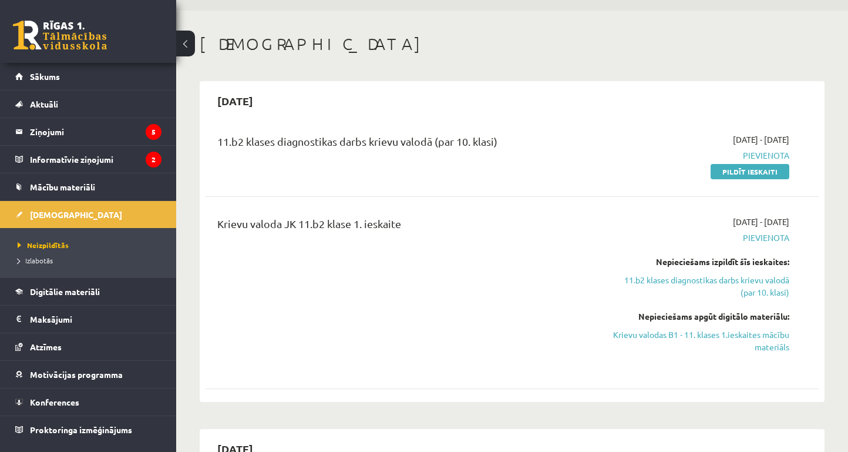
click at [743, 139] on span "[DATE] - [DATE]" at bounding box center [761, 139] width 56 height 12
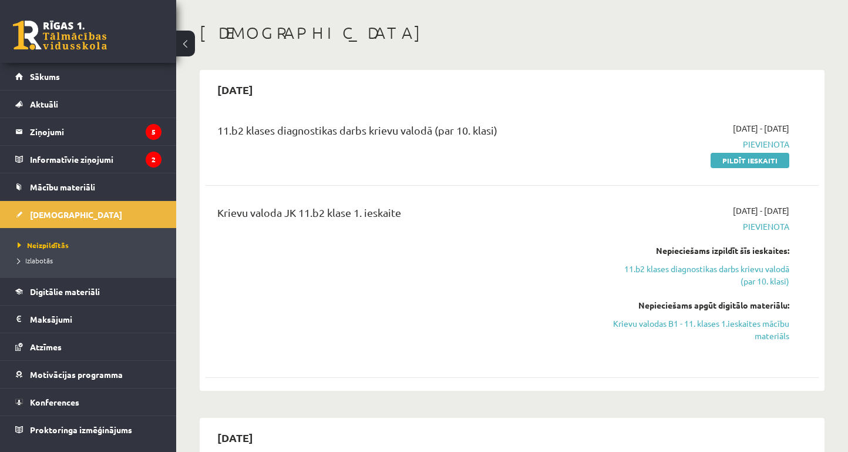
scroll to position [48, 0]
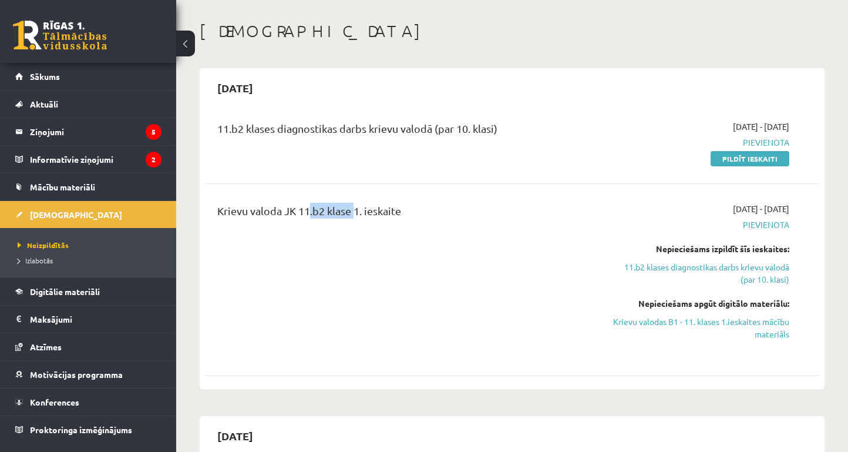
drag, startPoint x: 315, startPoint y: 213, endPoint x: 351, endPoint y: 214, distance: 35.8
click at [351, 214] on div "Krievu valoda JK 11.b2 klase 1. ieskaite" at bounding box center [404, 214] width 375 height 22
click at [335, 239] on div "Krievu valoda JK 11.b2 klase 1. ieskaite" at bounding box center [405, 280] width 393 height 154
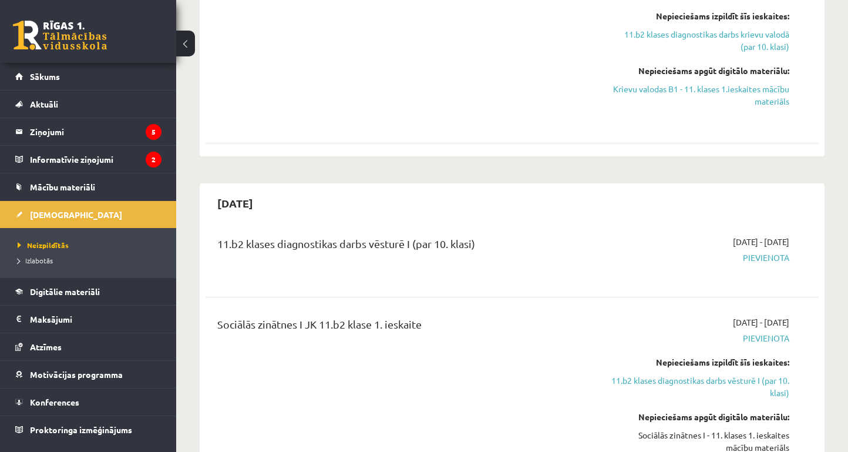
scroll to position [280, 0]
drag, startPoint x: 280, startPoint y: 248, endPoint x: 385, endPoint y: 246, distance: 105.2
click at [385, 246] on div "11.b2 klases diagnostikas darbs vēsturē I (par 10. klasi)" at bounding box center [404, 247] width 375 height 22
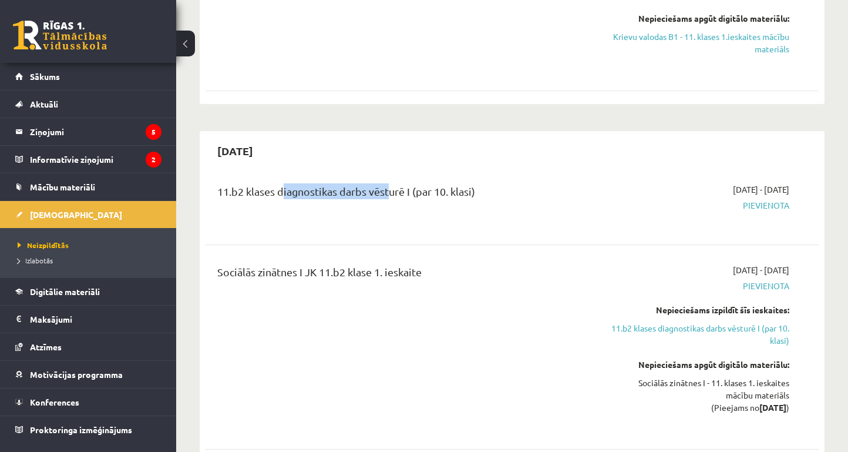
scroll to position [335, 0]
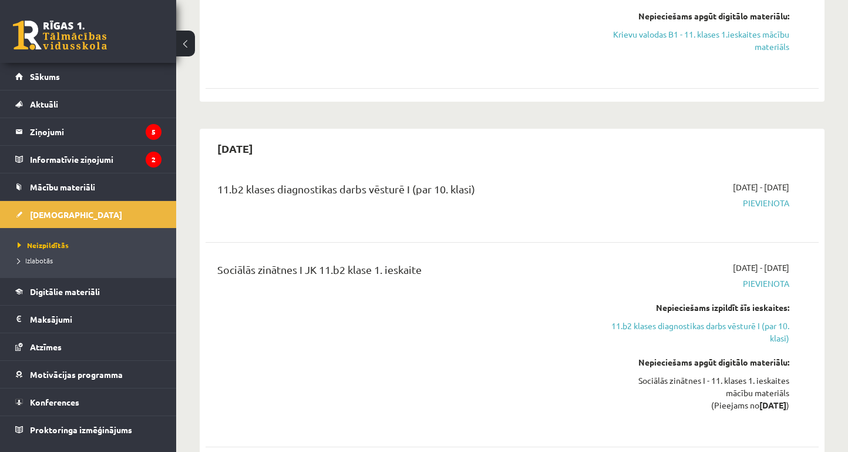
click at [717, 195] on div "[DATE] - [DATE] [GEOGRAPHIC_DATA]" at bounding box center [700, 202] width 197 height 42
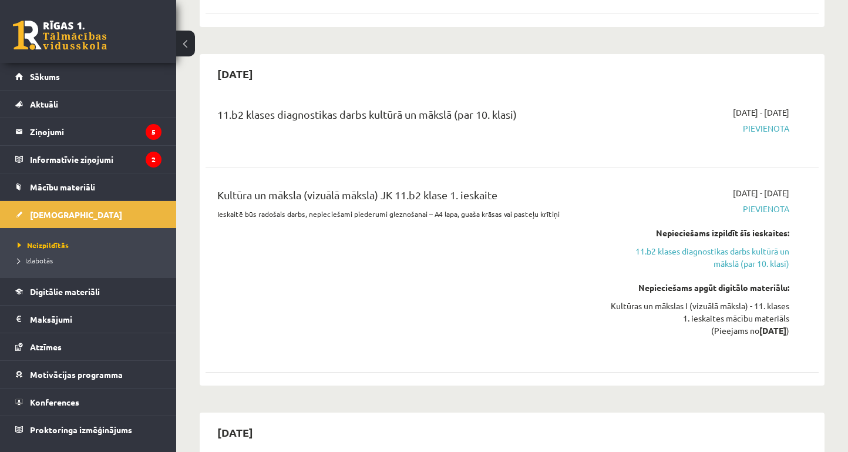
scroll to position [757, 0]
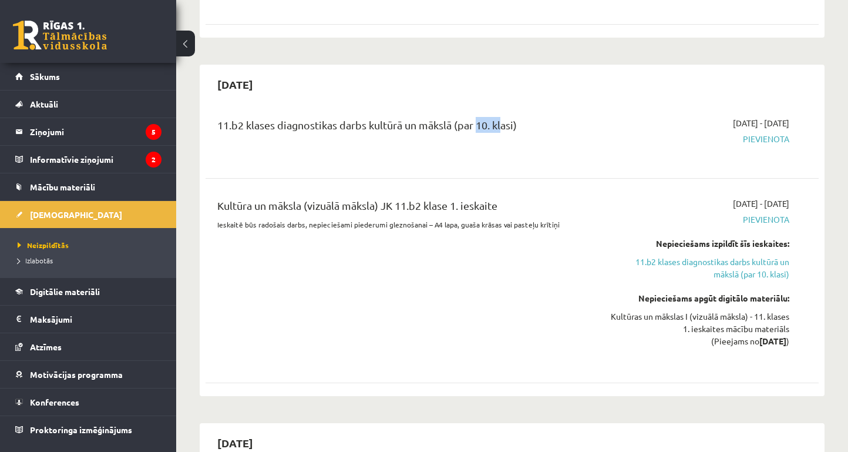
drag, startPoint x: 476, startPoint y: 119, endPoint x: 499, endPoint y: 129, distance: 24.8
click at [499, 129] on div "11.b2 klases diagnostikas darbs kultūrā un mākslā (par 10. klasi)" at bounding box center [404, 128] width 375 height 22
click at [484, 147] on div "11.b2 klases diagnostikas darbs kultūrā un mākslā (par 10. klasi)" at bounding box center [405, 138] width 393 height 42
drag, startPoint x: 466, startPoint y: 120, endPoint x: 534, endPoint y: 121, distance: 68.2
click at [534, 121] on div "11.b2 klases diagnostikas darbs kultūrā un mākslā (par 10. klasi)" at bounding box center [404, 128] width 375 height 22
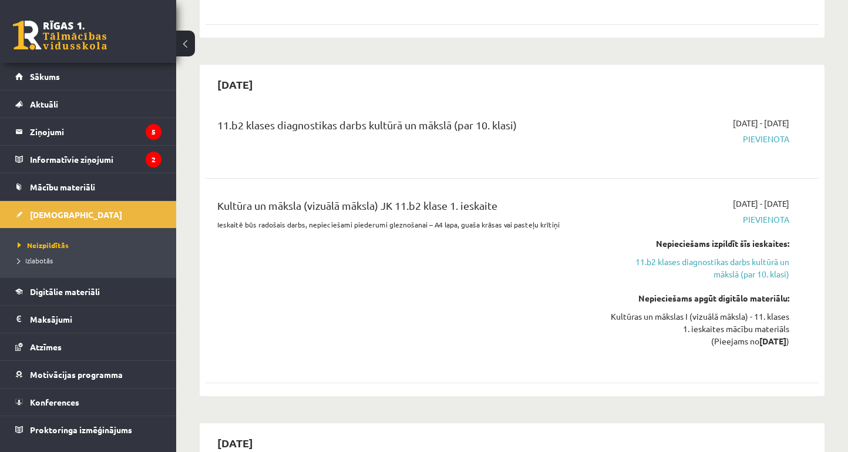
click at [638, 145] on div "[DATE] - [DATE] [GEOGRAPHIC_DATA]" at bounding box center [700, 138] width 197 height 42
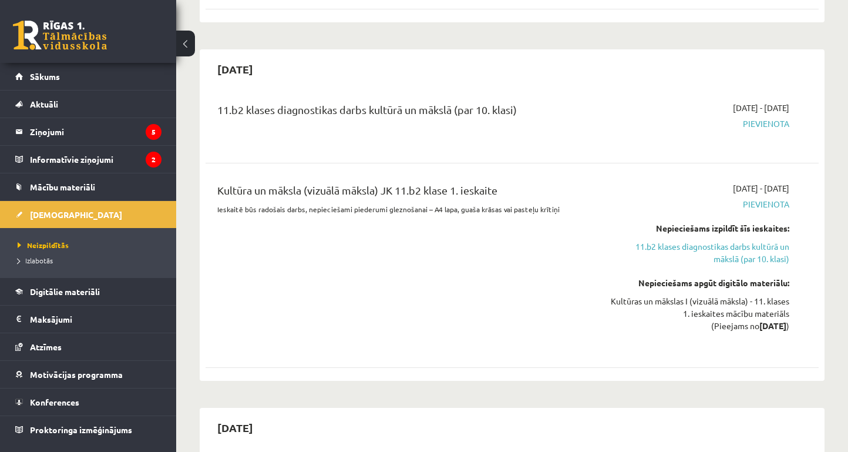
scroll to position [775, 0]
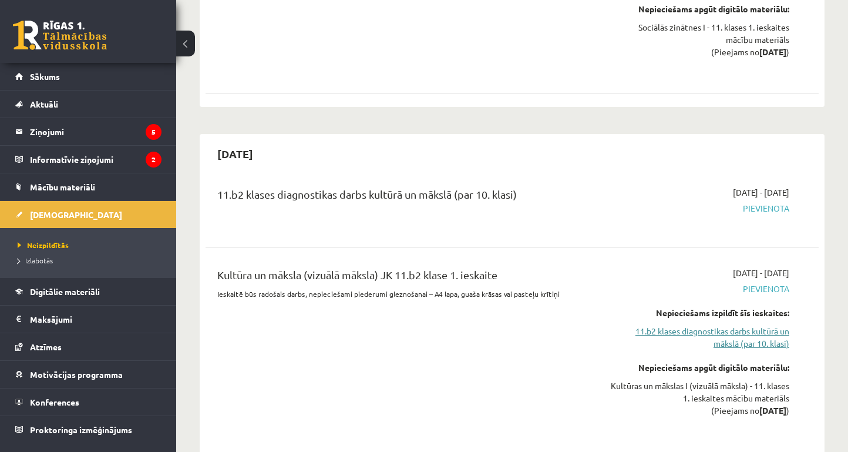
click at [729, 337] on link "11.b2 klases diagnostikas darbs kultūrā un mākslā (par 10. klasi)" at bounding box center [699, 337] width 179 height 25
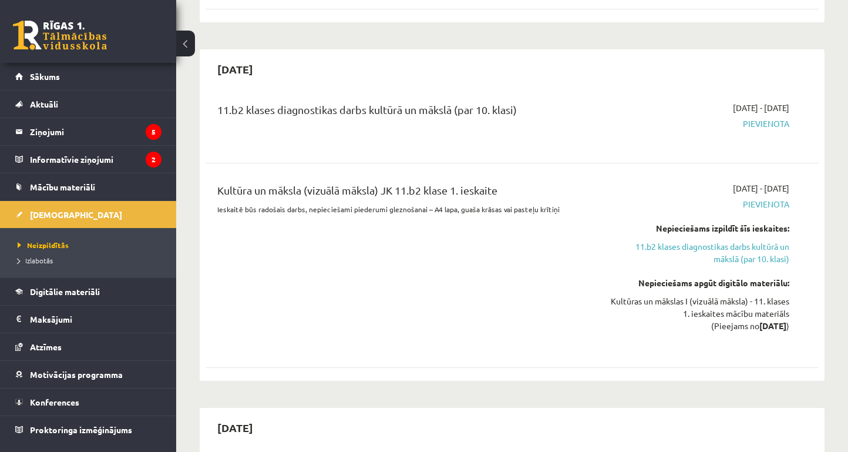
scroll to position [740, 0]
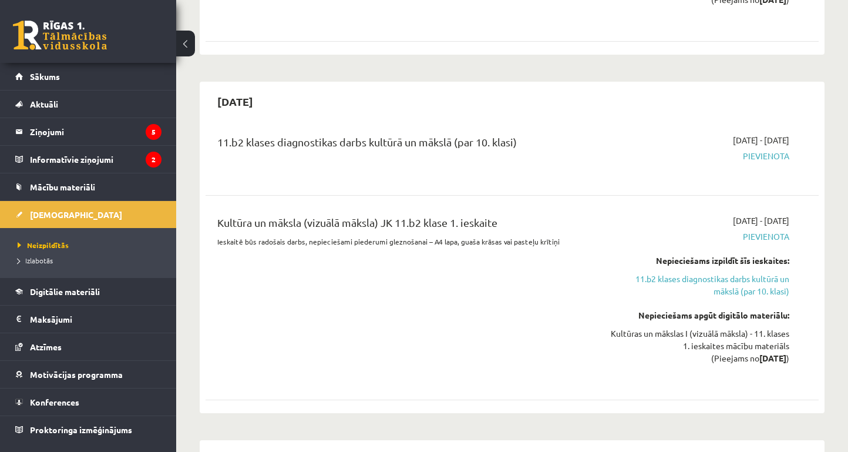
click at [761, 155] on span "Pievienota" at bounding box center [699, 156] width 179 height 12
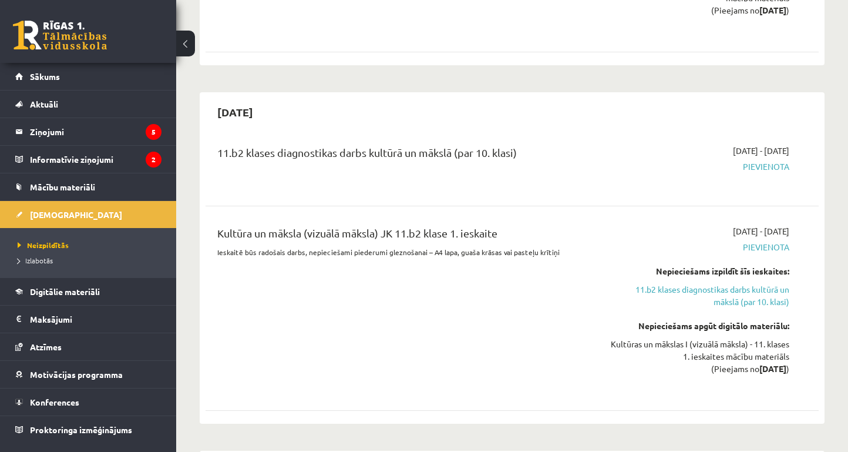
scroll to position [734, 0]
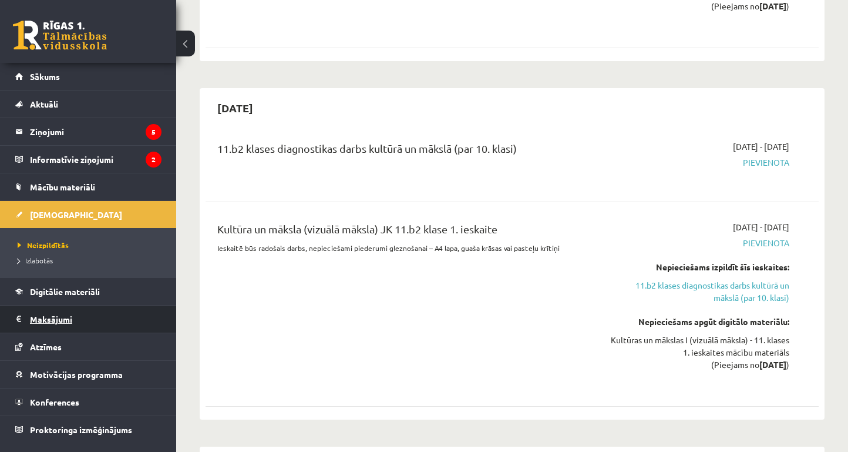
click at [50, 321] on legend "Maksājumi 0" at bounding box center [96, 319] width 132 height 27
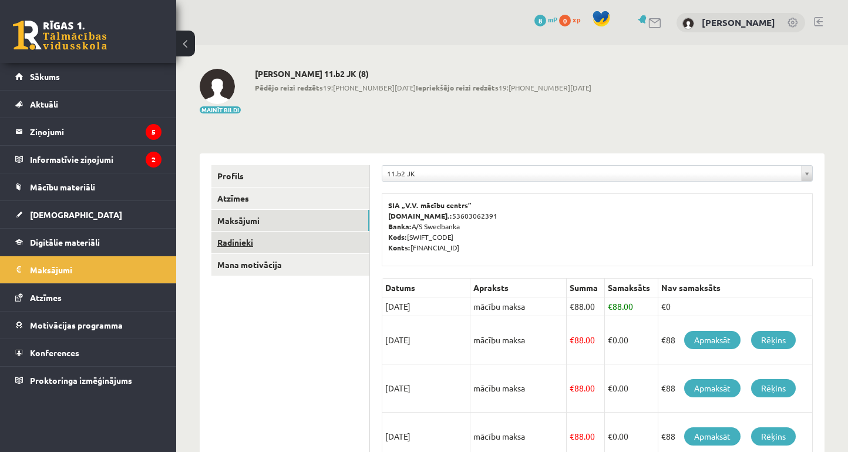
click at [307, 236] on link "Radinieki" at bounding box center [291, 242] width 158 height 22
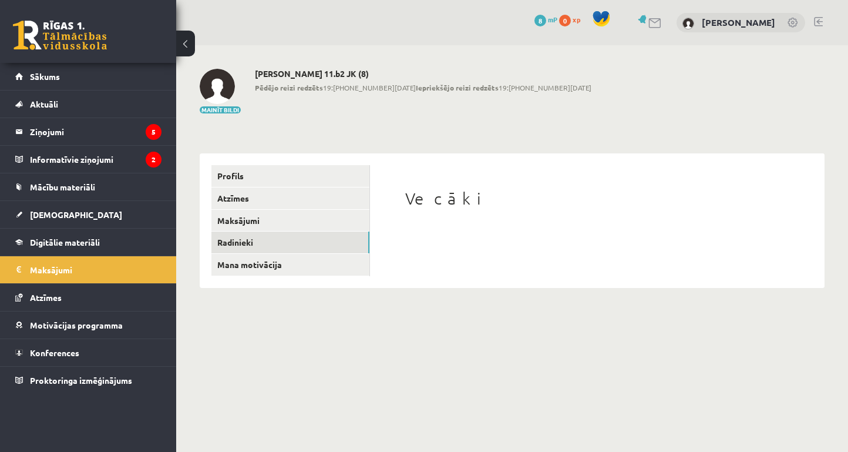
click at [447, 199] on h1 "Vecāki" at bounding box center [597, 199] width 384 height 20
click at [291, 269] on link "Mana motivācija" at bounding box center [291, 265] width 158 height 22
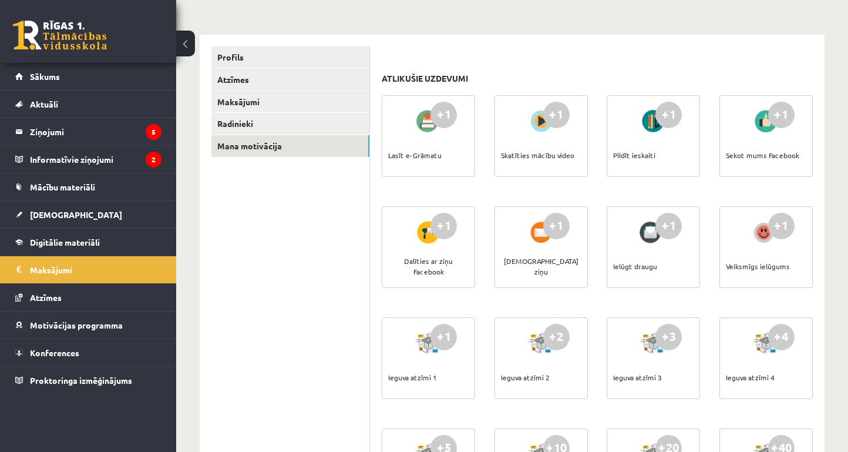
scroll to position [119, 0]
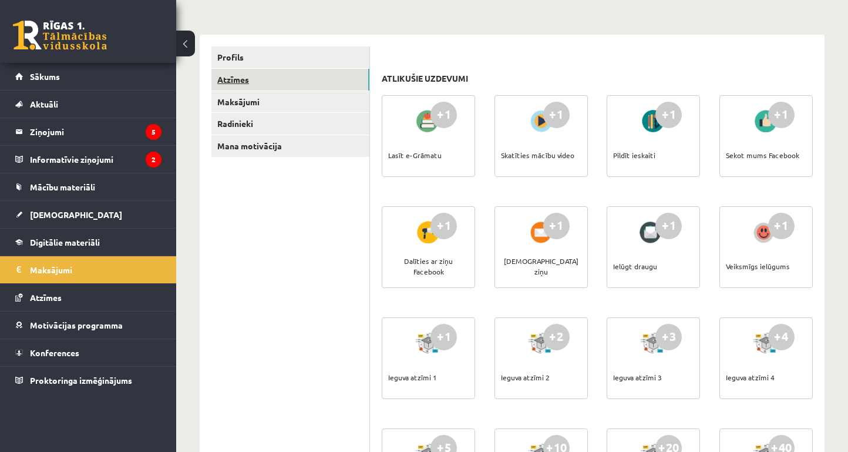
click at [253, 80] on link "Atzīmes" at bounding box center [291, 80] width 158 height 22
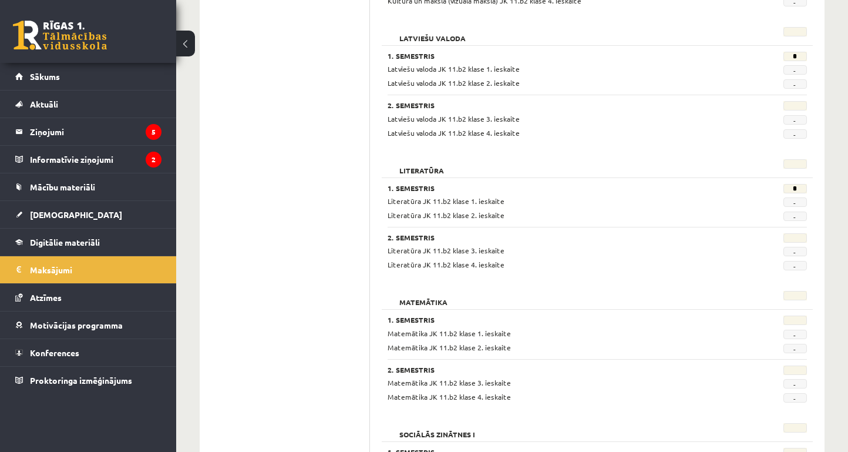
scroll to position [827, 0]
